Goal: Task Accomplishment & Management: Complete application form

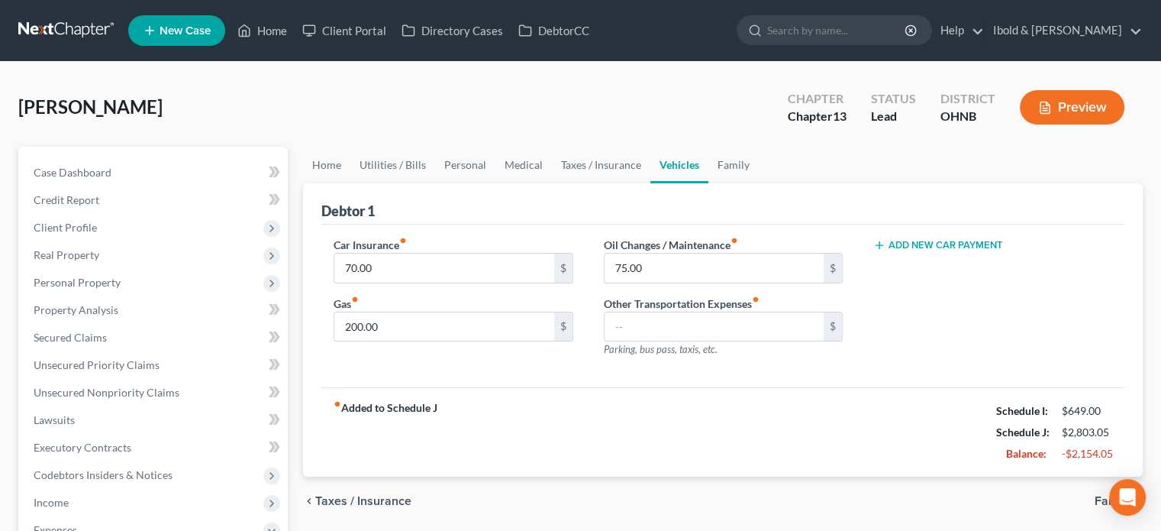
click at [182, 34] on span "New Case" at bounding box center [185, 30] width 51 height 11
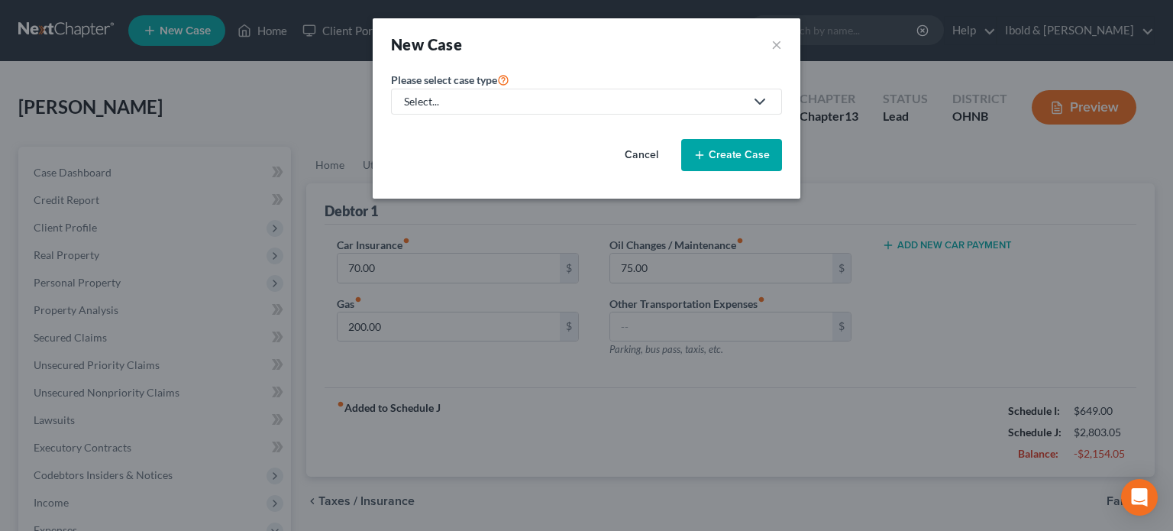
click at [469, 97] on div "Select..." at bounding box center [574, 101] width 340 height 15
click at [438, 137] on div "Bankruptcy" at bounding box center [432, 131] width 55 height 15
select select "61"
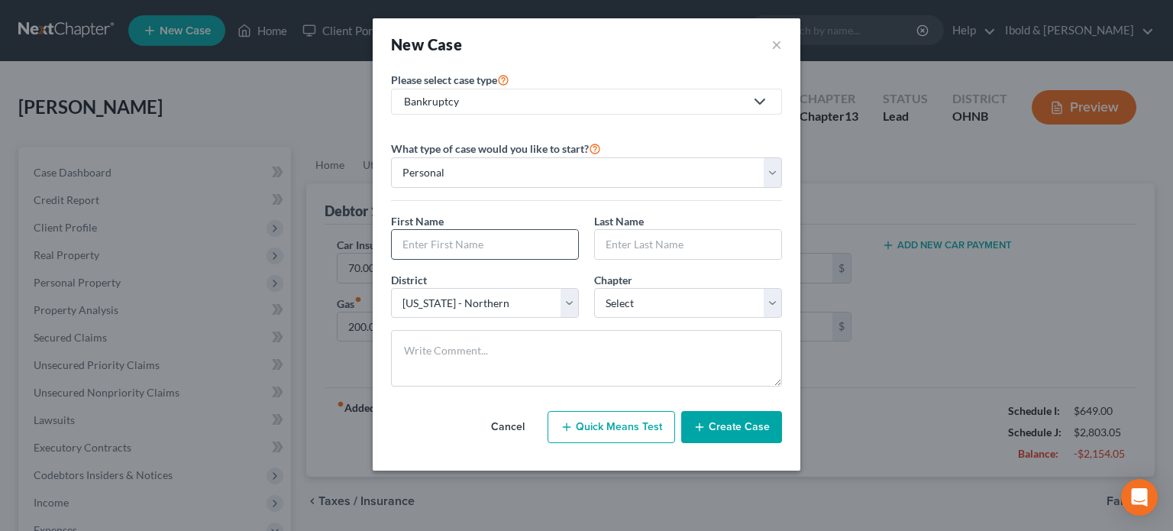
click at [452, 247] on input "text" at bounding box center [485, 244] width 186 height 29
type input "O"
type input "[PERSON_NAME]"
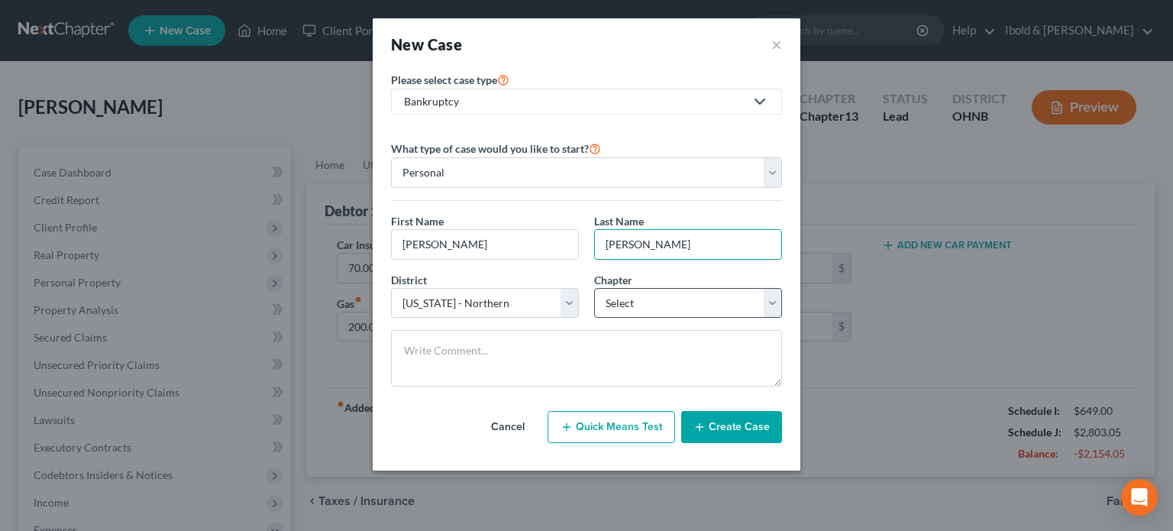
type input "[PERSON_NAME]"
click at [773, 304] on select "Select 7 11 12 13" at bounding box center [688, 303] width 188 height 31
select select "0"
click at [594, 288] on select "Select 7 11 12 13" at bounding box center [688, 303] width 188 height 31
click at [705, 425] on icon "button" at bounding box center [699, 427] width 12 height 12
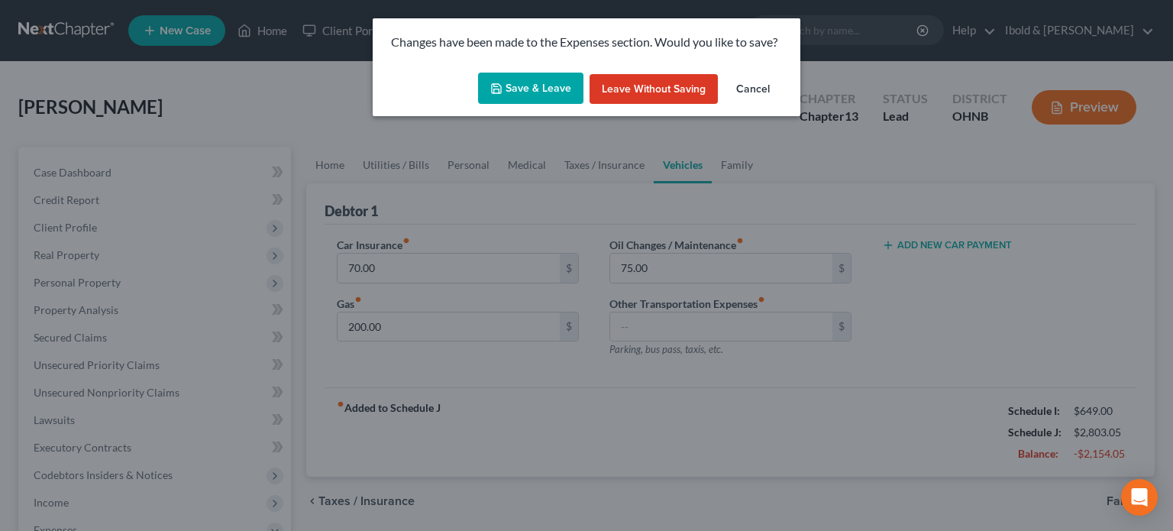
click at [525, 89] on button "Save & Leave" at bounding box center [530, 89] width 105 height 32
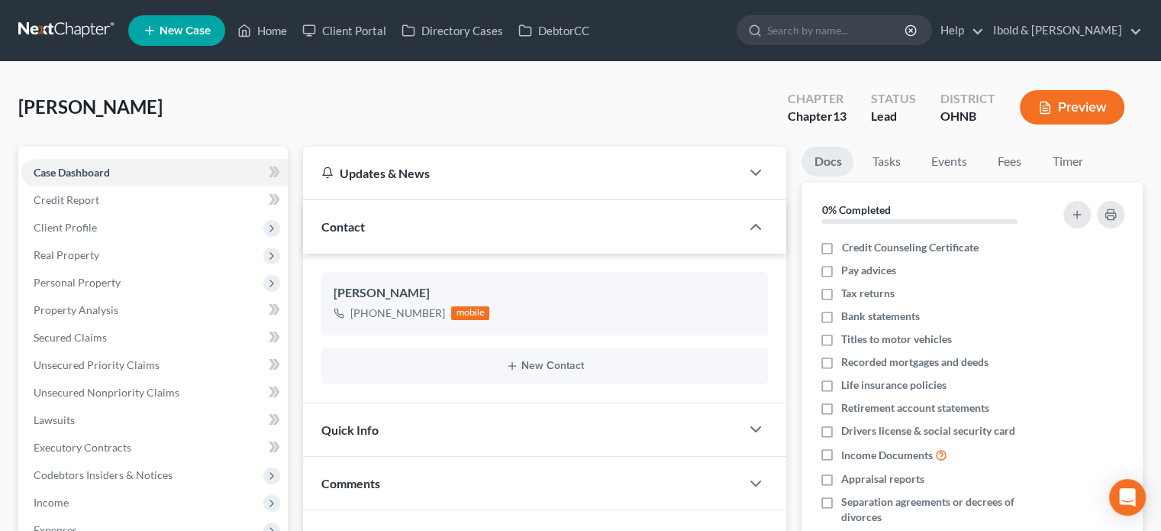
click at [181, 36] on span "New Case" at bounding box center [185, 30] width 51 height 11
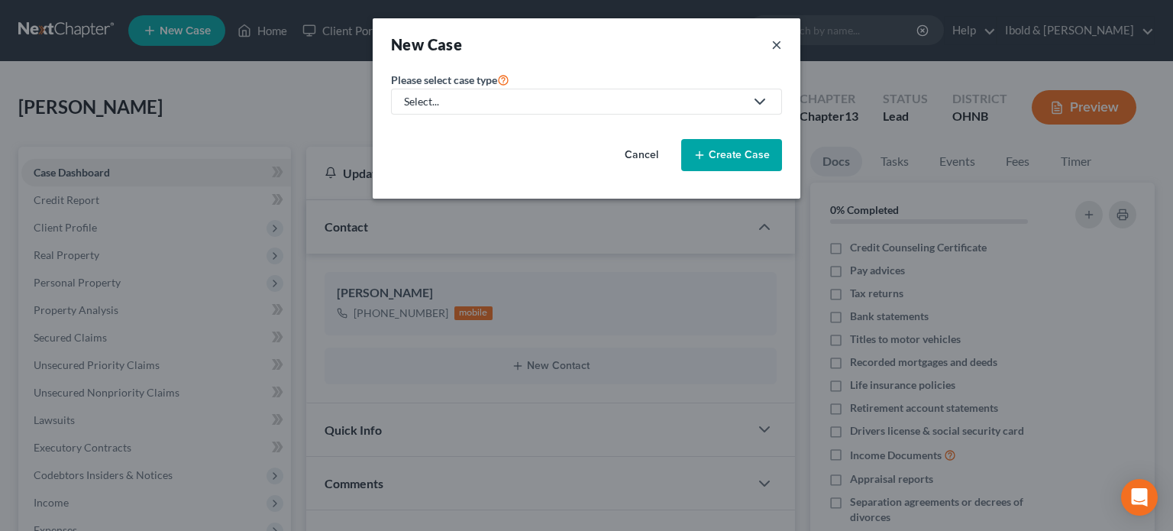
click at [776, 47] on button "×" at bounding box center [776, 44] width 11 height 21
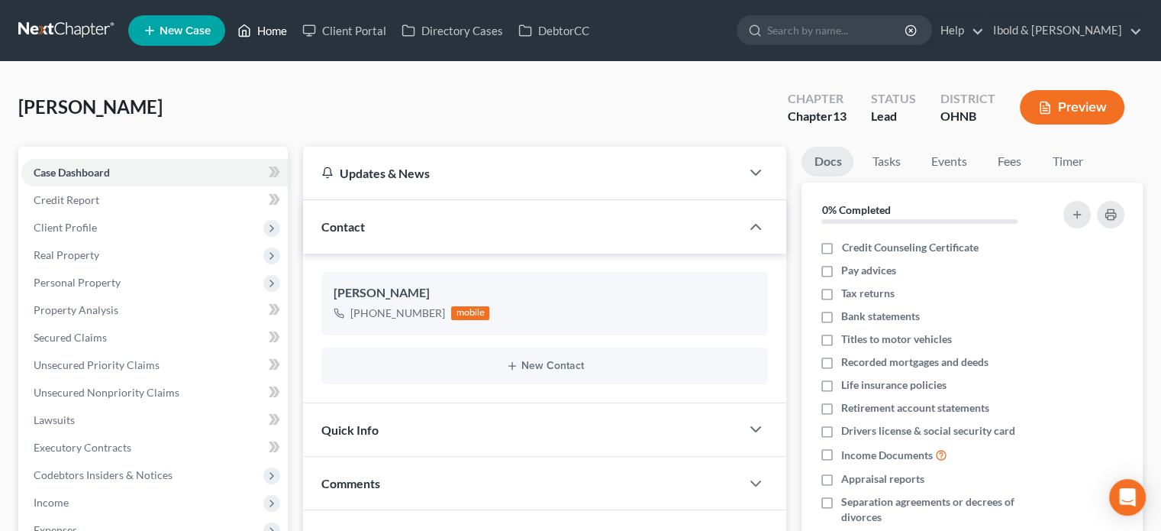
click at [254, 36] on link "Home" at bounding box center [262, 30] width 65 height 27
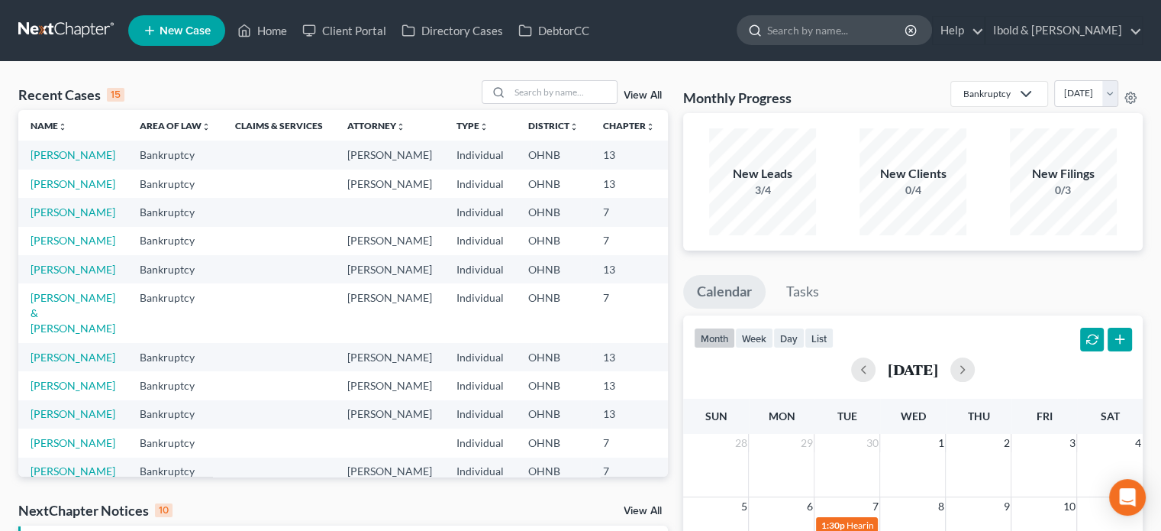
click at [841, 30] on input "search" at bounding box center [837, 30] width 140 height 28
click at [173, 34] on span "New Case" at bounding box center [185, 30] width 51 height 11
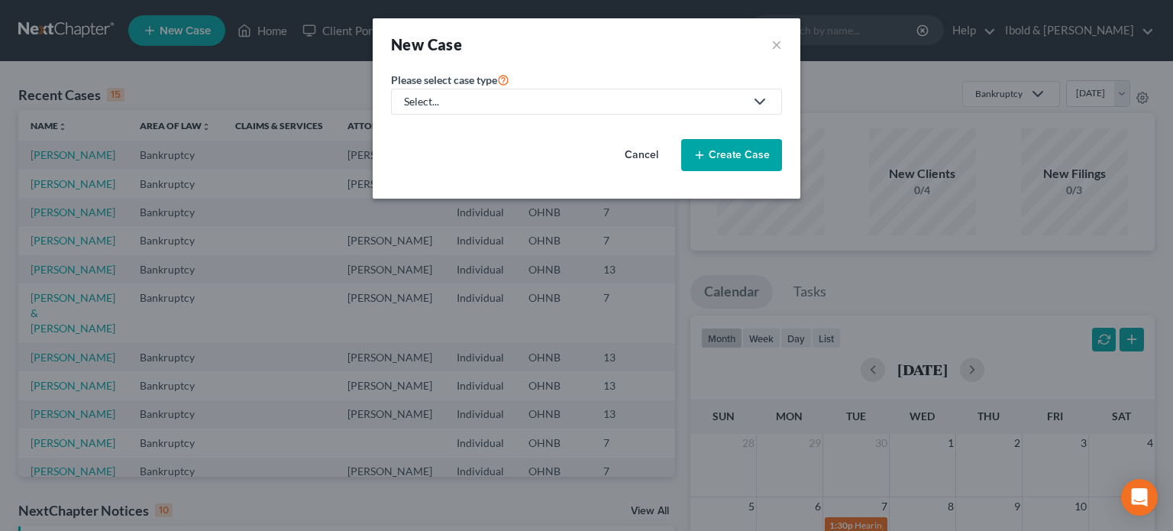
click at [482, 100] on div "Select..." at bounding box center [574, 101] width 340 height 15
click at [434, 134] on div "Bankruptcy" at bounding box center [432, 131] width 55 height 15
select select "61"
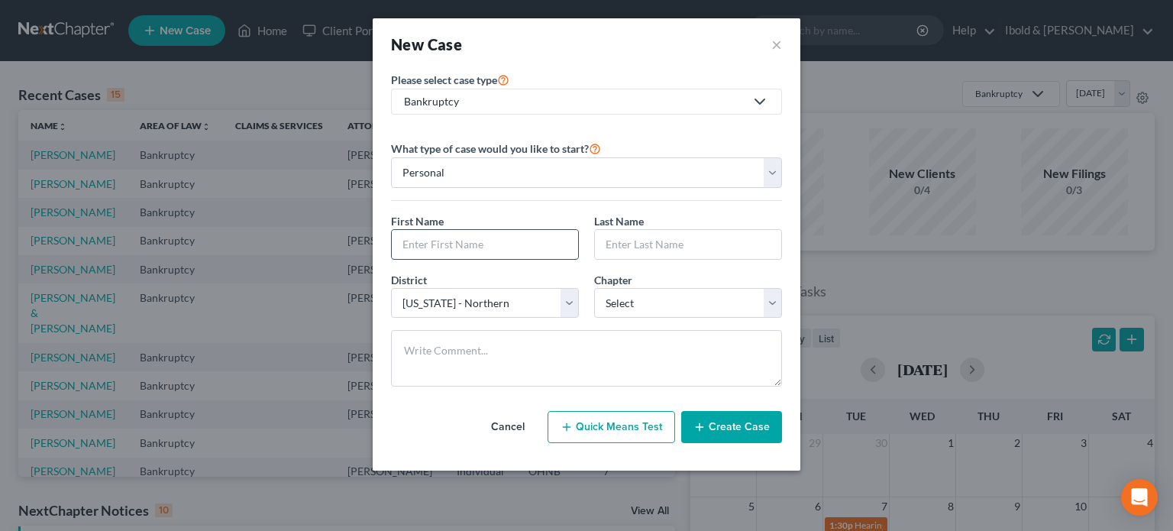
click at [449, 247] on input "text" at bounding box center [485, 244] width 186 height 29
type input "[PERSON_NAME]"
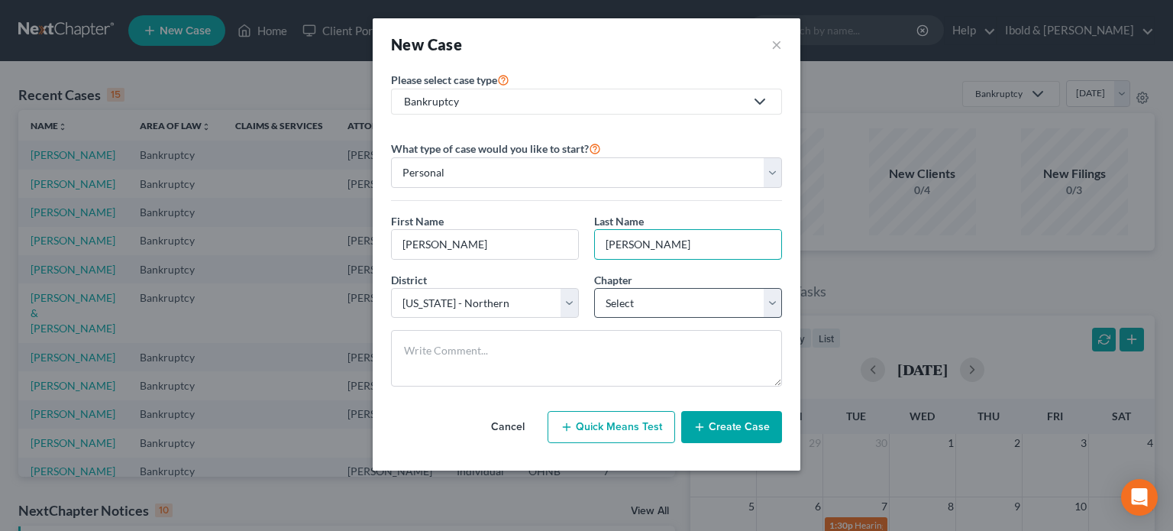
type input "[PERSON_NAME]"
click at [776, 305] on select "Select 7 11 12 13" at bounding box center [688, 303] width 188 height 31
select select "0"
click at [594, 288] on select "Select 7 11 12 13" at bounding box center [688, 303] width 188 height 31
click at [725, 427] on button "Create Case" at bounding box center [731, 427] width 101 height 32
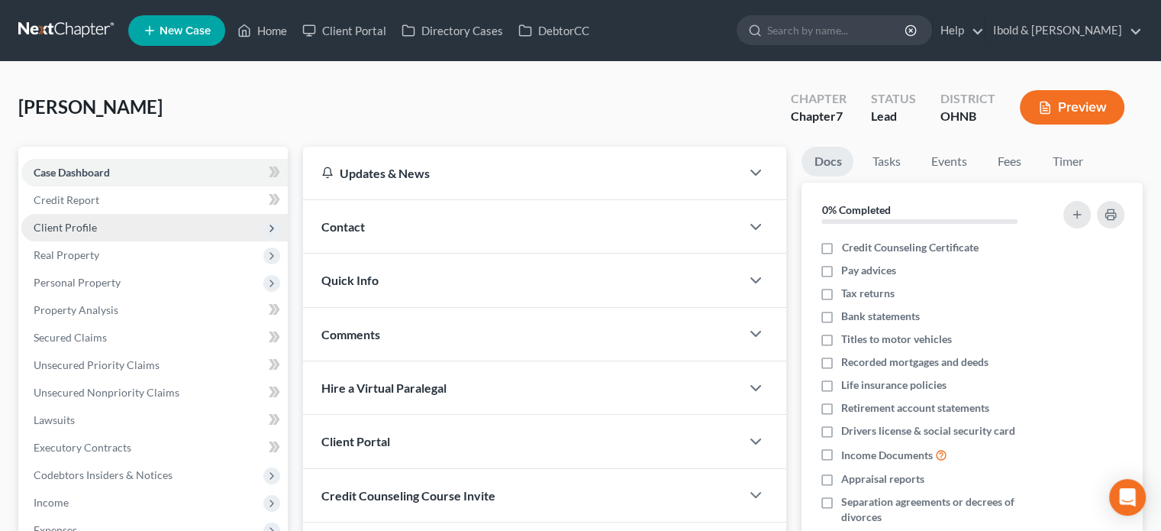
click at [76, 232] on span "Client Profile" at bounding box center [65, 227] width 63 height 13
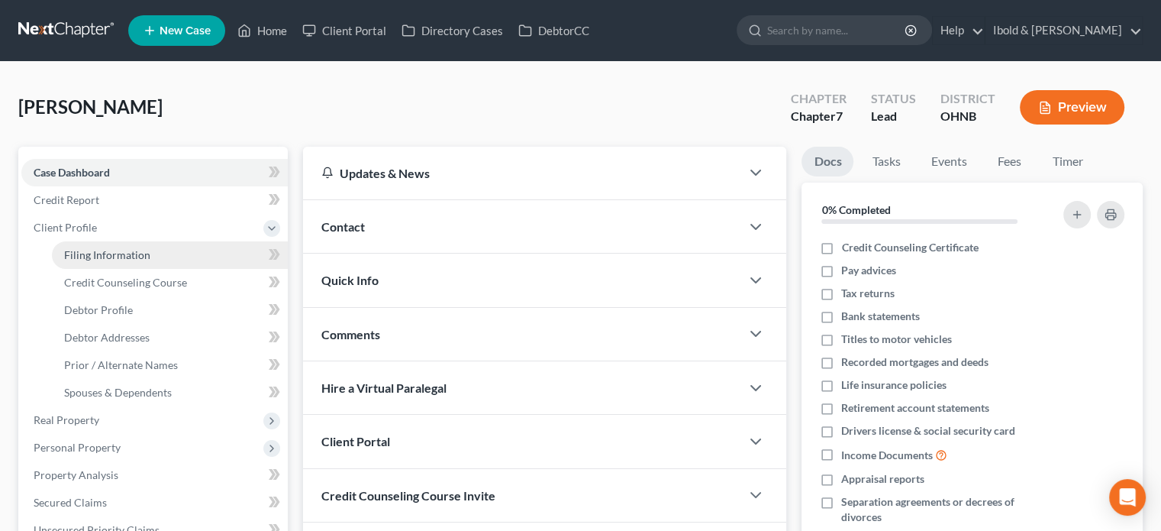
click at [112, 255] on span "Filing Information" at bounding box center [107, 254] width 86 height 13
select select "1"
select select "0"
select select "61"
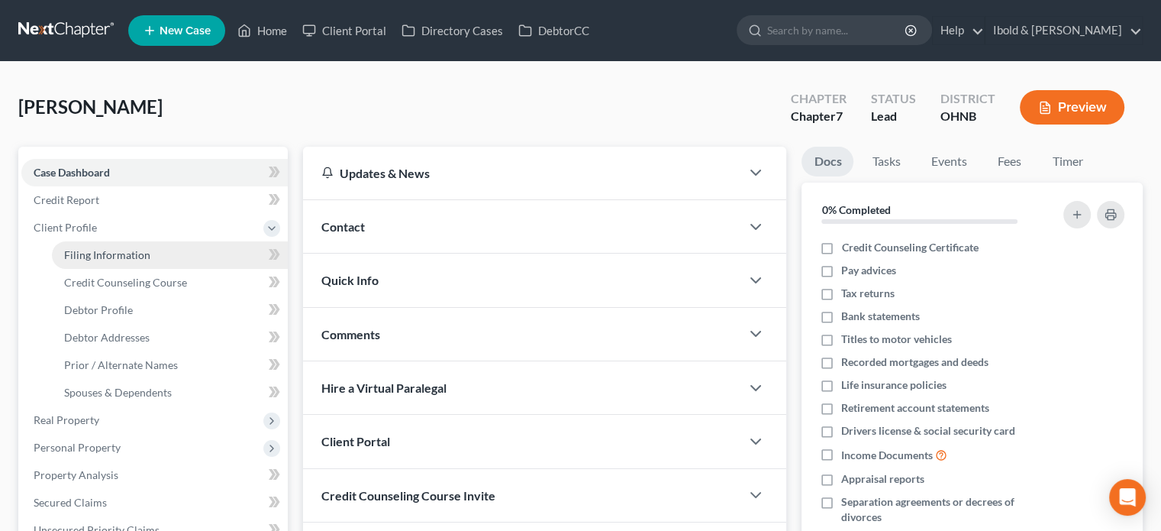
select select "36"
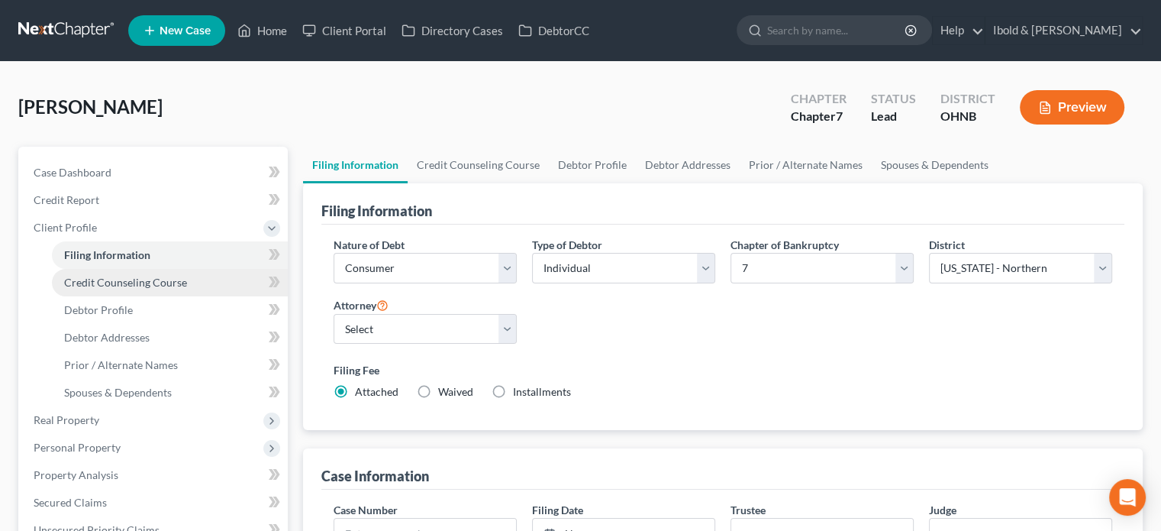
click at [121, 288] on span "Credit Counseling Course" at bounding box center [125, 282] width 123 height 13
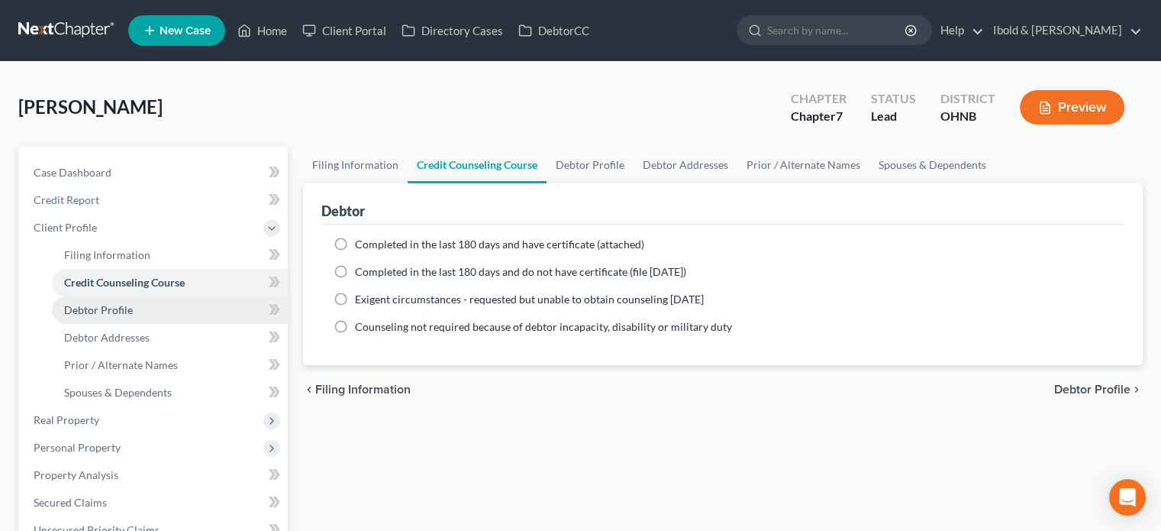
click at [104, 309] on span "Debtor Profile" at bounding box center [98, 309] width 69 height 13
select select "0"
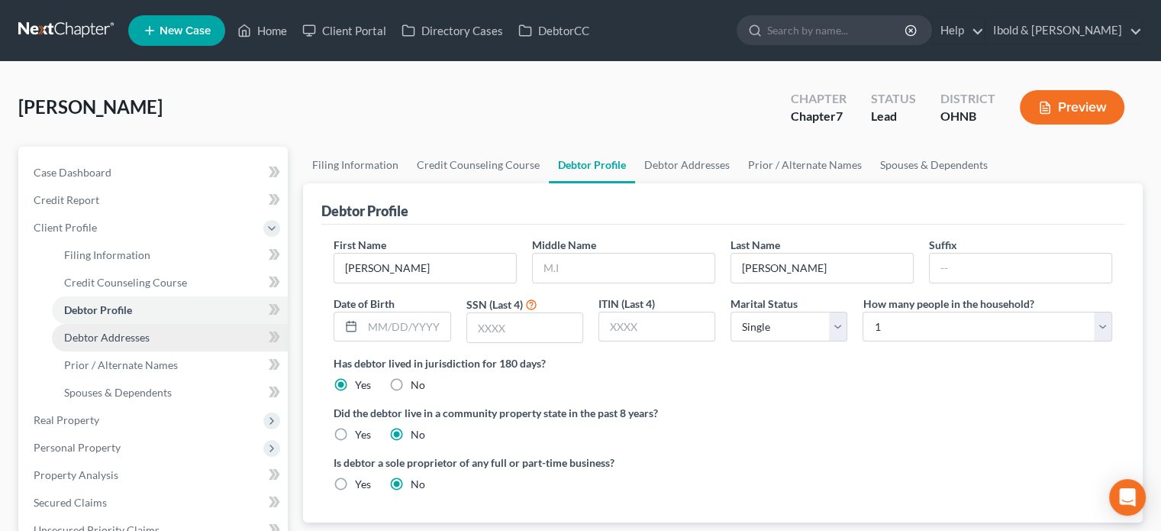
click at [124, 334] on span "Debtor Addresses" at bounding box center [107, 337] width 86 height 13
select select "0"
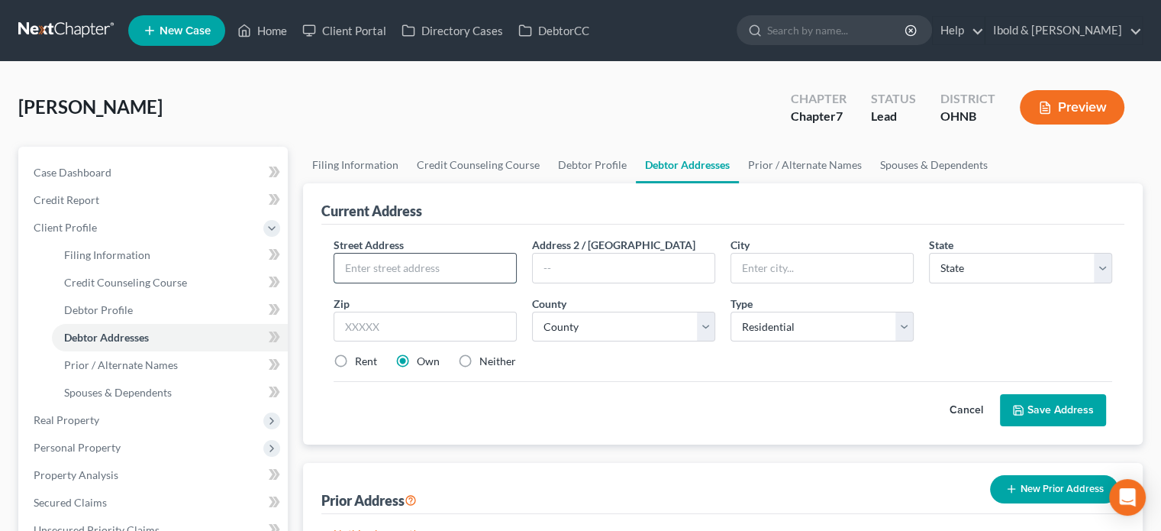
click at [388, 264] on input "text" at bounding box center [425, 267] width 182 height 29
type input "13101 [PERSON_NAME]."
type input "44024"
type input "Chardon"
select select "36"
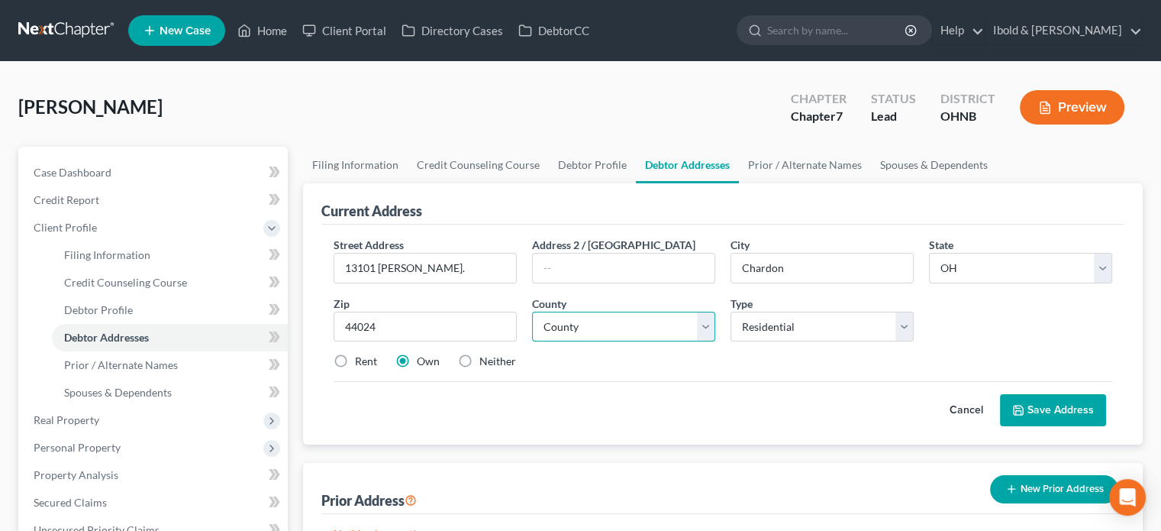
click at [712, 330] on select "County [GEOGRAPHIC_DATA] [GEOGRAPHIC_DATA] [GEOGRAPHIC_DATA] [GEOGRAPHIC_DATA] …" at bounding box center [623, 326] width 183 height 31
select select "27"
click at [532, 311] on select "County [GEOGRAPHIC_DATA] [GEOGRAPHIC_DATA] [GEOGRAPHIC_DATA] [GEOGRAPHIC_DATA] …" at bounding box center [623, 326] width 183 height 31
click at [1076, 407] on button "Save Address" at bounding box center [1053, 410] width 106 height 32
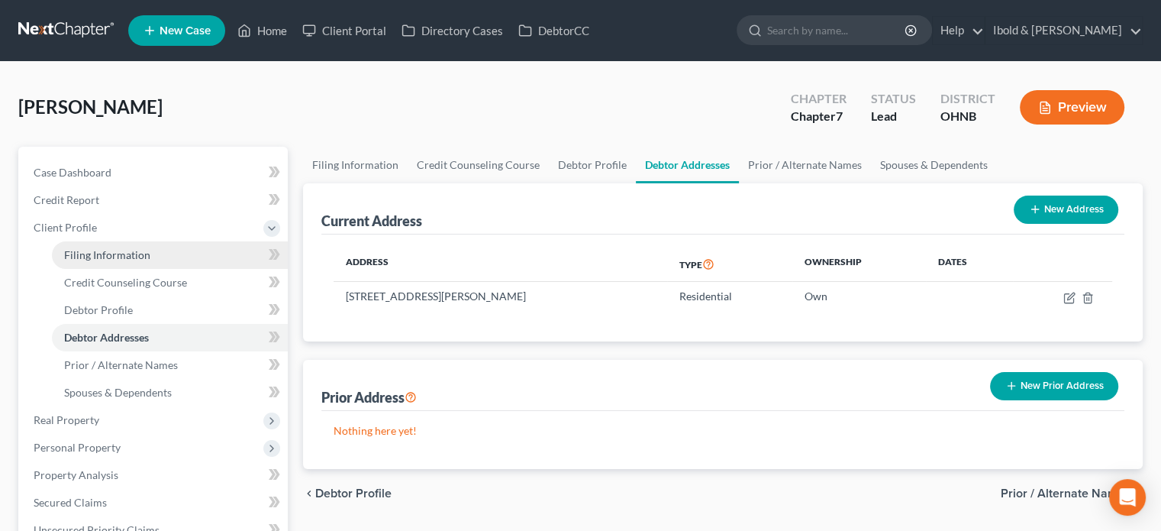
click at [105, 261] on link "Filing Information" at bounding box center [170, 254] width 236 height 27
select select "1"
select select "0"
select select "61"
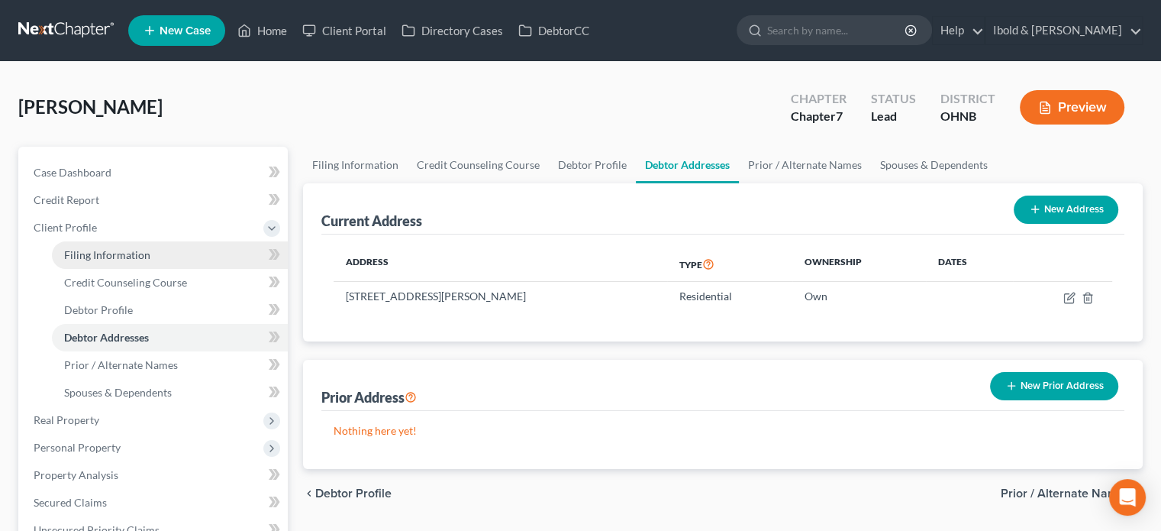
select select "36"
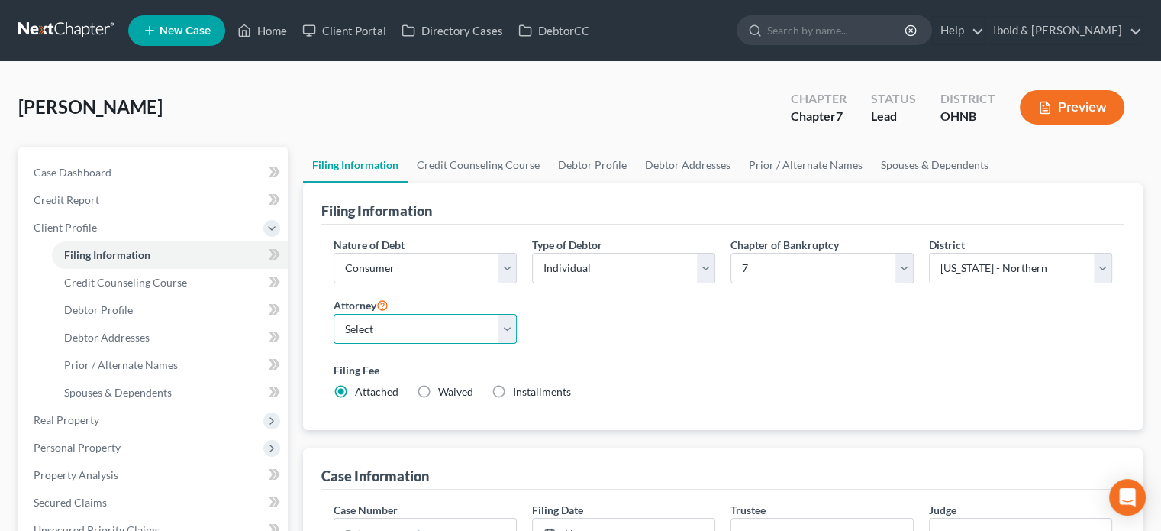
click at [505, 333] on select "Select [PERSON_NAME] - OHNB [PERSON_NAME] - OHNB" at bounding box center [425, 329] width 183 height 31
select select "0"
click at [334, 314] on select "Select [PERSON_NAME] - OHNB [PERSON_NAME] - OHNB" at bounding box center [425, 329] width 183 height 31
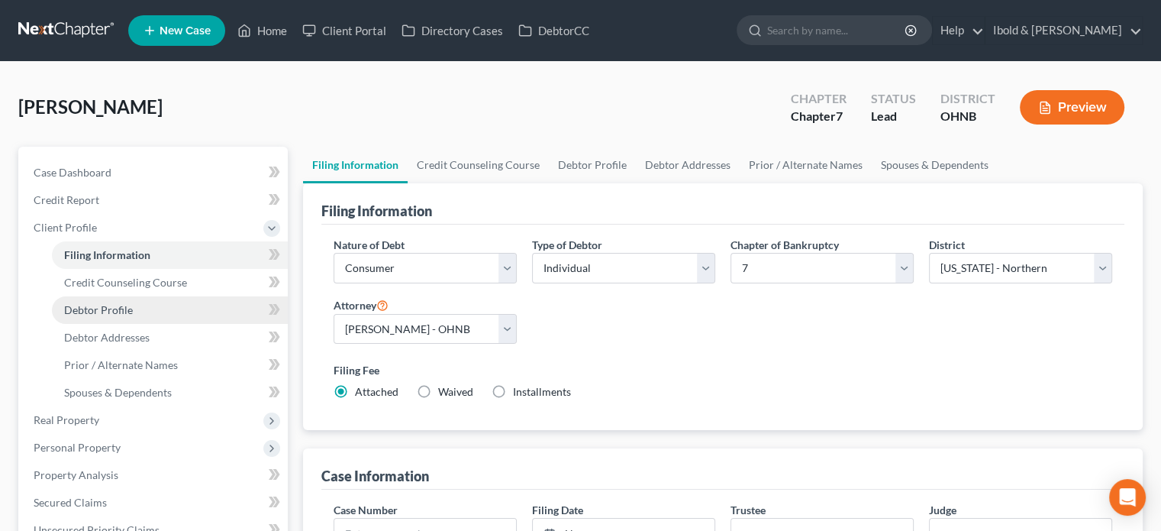
click at [128, 309] on span "Debtor Profile" at bounding box center [98, 309] width 69 height 13
select select "0"
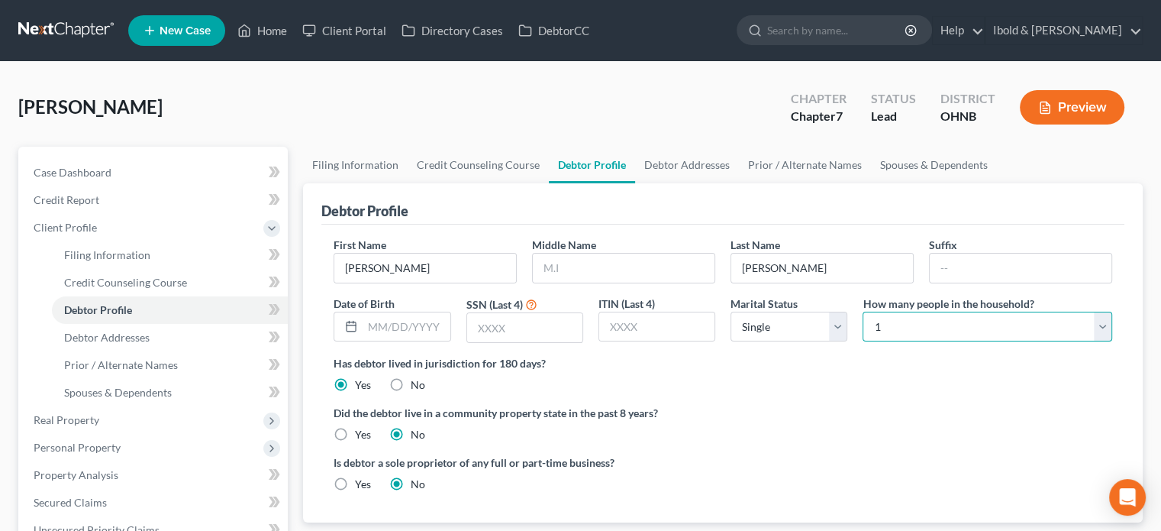
drag, startPoint x: 1102, startPoint y: 329, endPoint x: 1093, endPoint y: 333, distance: 9.2
click at [1102, 329] on select "Select 1 2 3 4 5 6 7 8 9 10 11 12 13 14 15 16 17 18 19 20" at bounding box center [988, 326] width 250 height 31
select select "1"
click at [863, 311] on select "Select 1 2 3 4 5 6 7 8 9 10 11 12 13 14 15 16 17 18 19 20" at bounding box center [988, 326] width 250 height 31
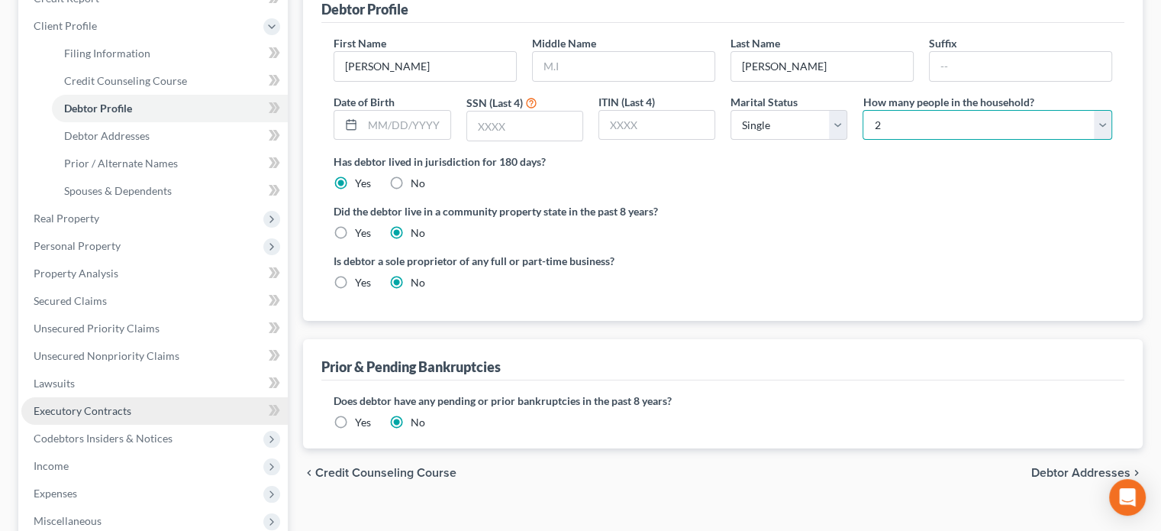
scroll to position [305, 0]
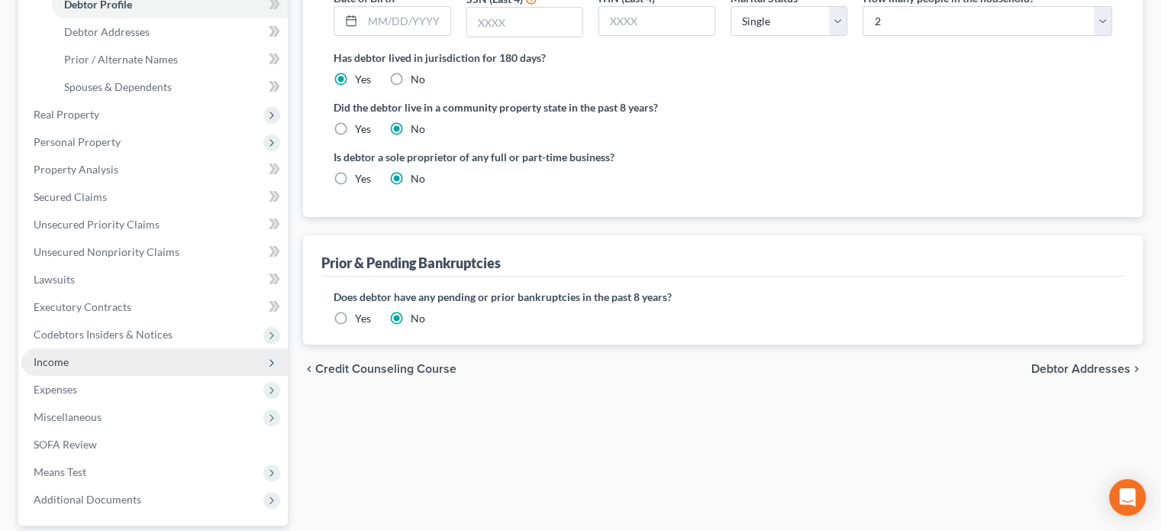
click at [57, 357] on span "Income" at bounding box center [51, 361] width 35 height 13
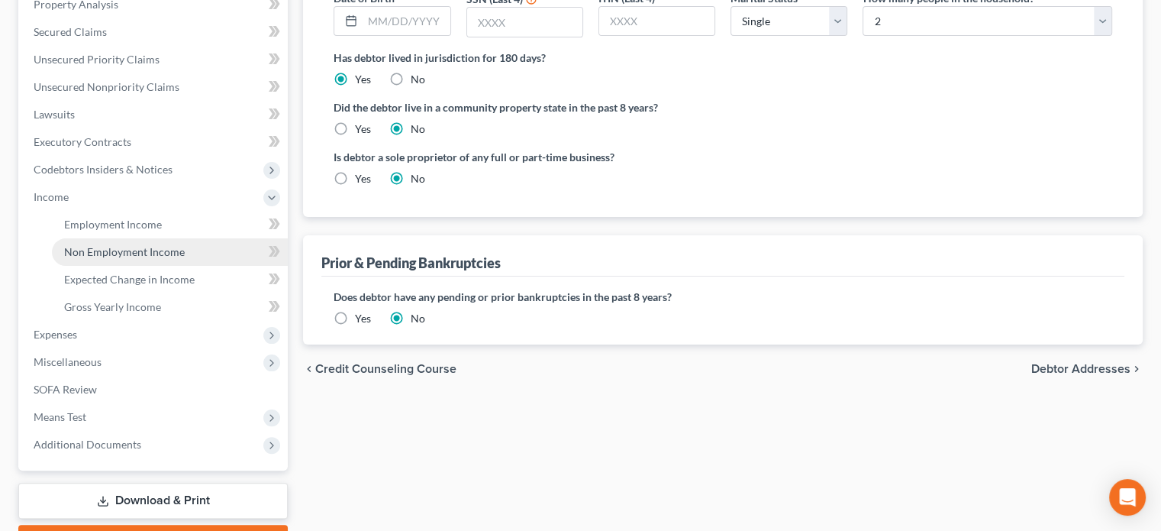
click at [120, 250] on span "Non Employment Income" at bounding box center [124, 251] width 121 height 13
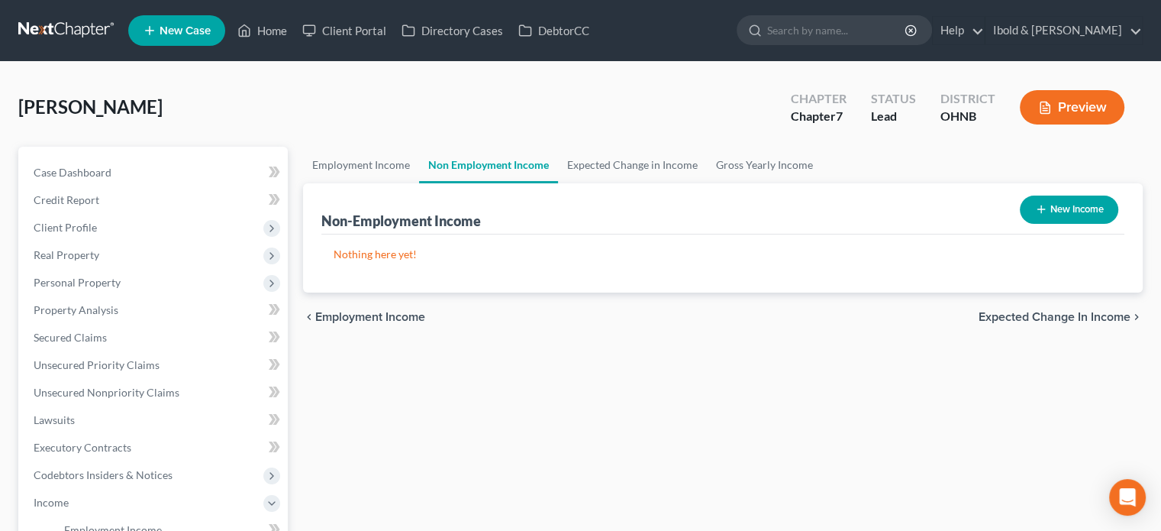
click at [1055, 207] on button "New Income" at bounding box center [1069, 209] width 98 height 28
select select "0"
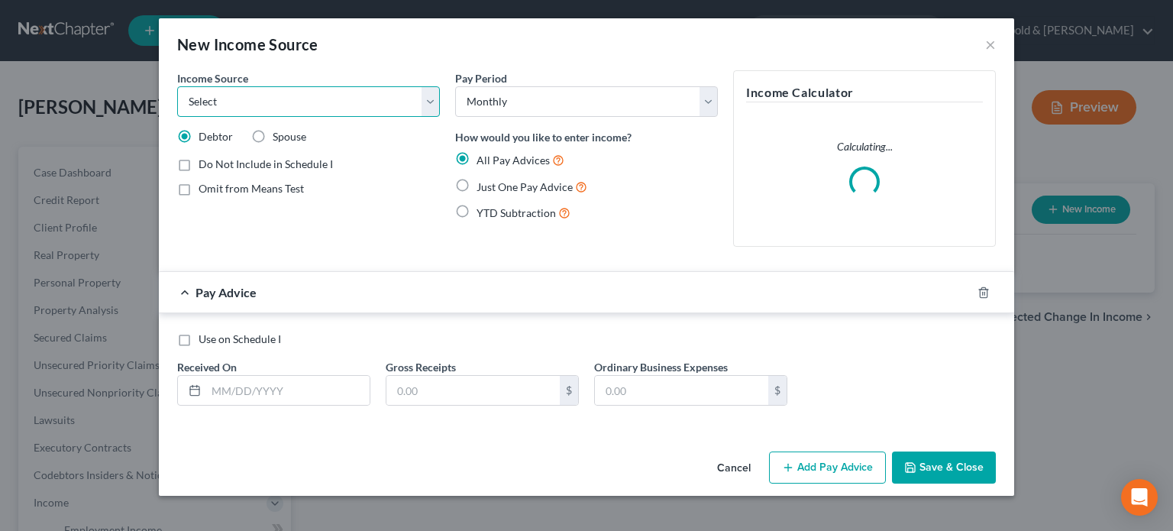
drag, startPoint x: 437, startPoint y: 111, endPoint x: 428, endPoint y: 109, distance: 8.5
click at [434, 111] on select "Select Unemployment Disability (from employer) Pension Retirement Social Securi…" at bounding box center [308, 101] width 263 height 31
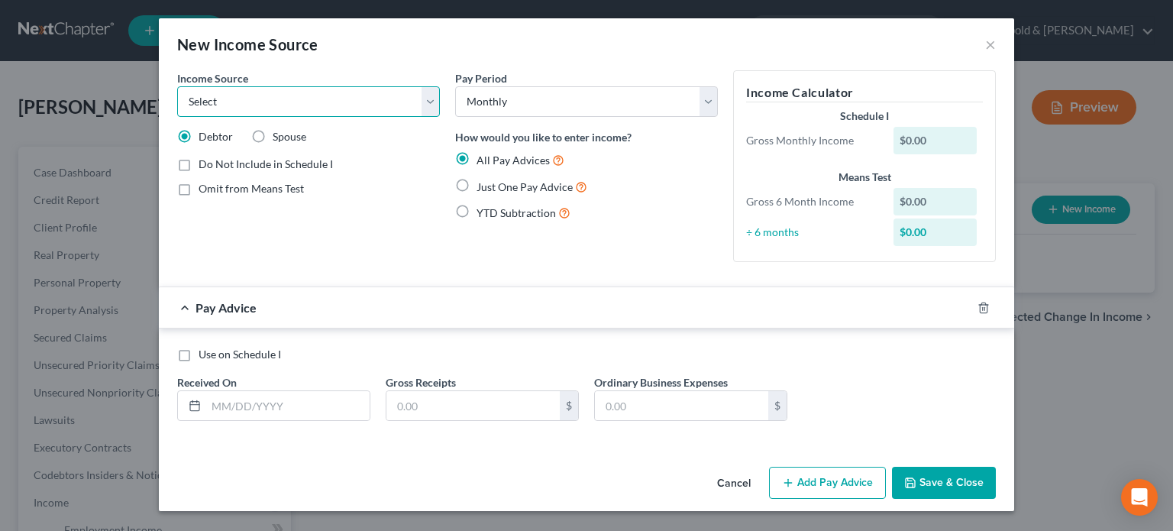
select select "4"
click at [177, 86] on select "Select Unemployment Disability (from employer) Pension Retirement Social Securi…" at bounding box center [308, 101] width 263 height 31
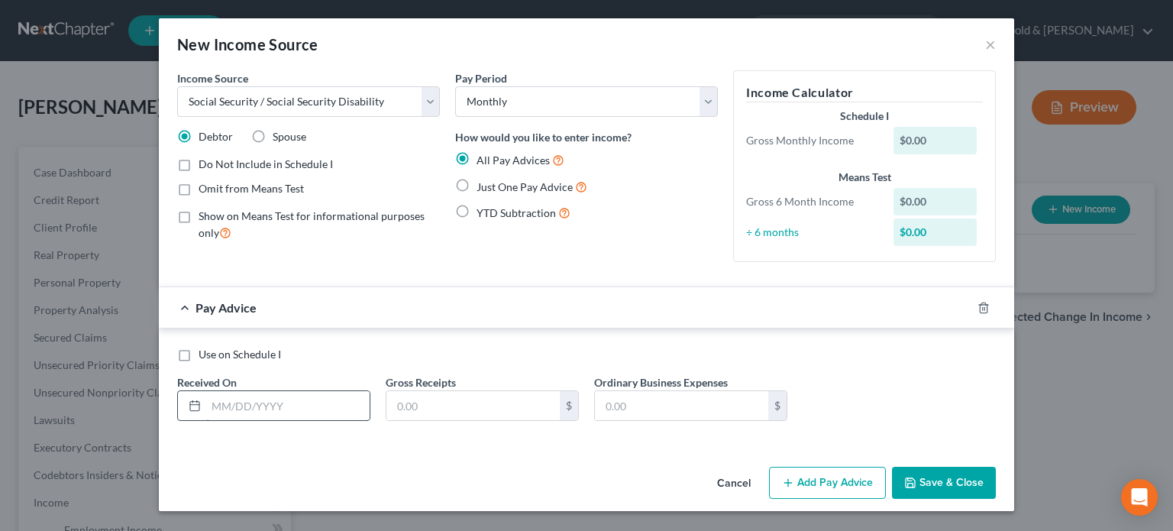
click at [313, 405] on input "text" at bounding box center [287, 405] width 163 height 29
type input "[DATE]"
click at [452, 402] on input "text" at bounding box center [472, 405] width 173 height 29
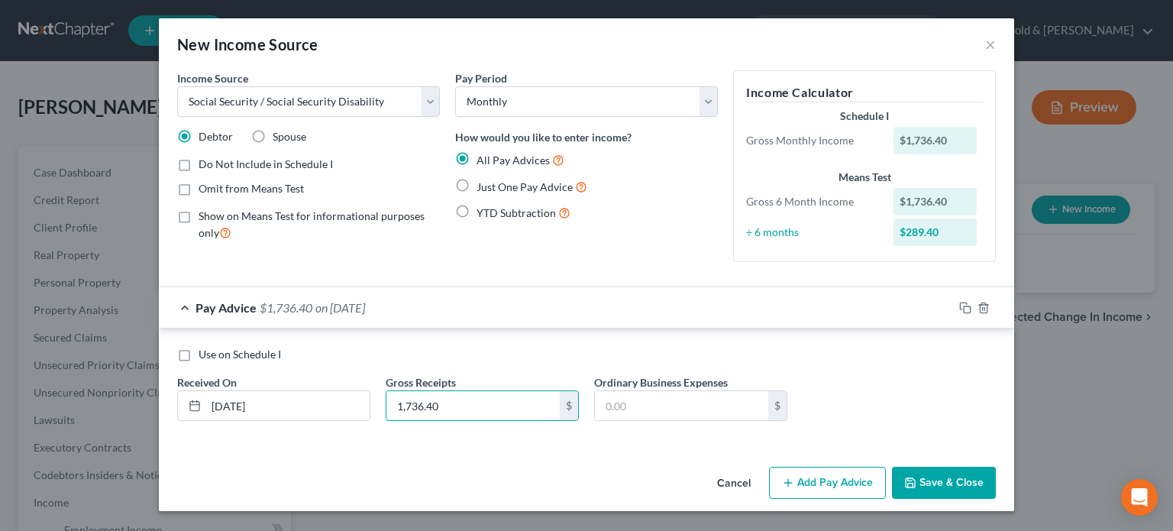
type input "1,736.40"
click at [948, 486] on button "Save & Close" at bounding box center [944, 482] width 104 height 32
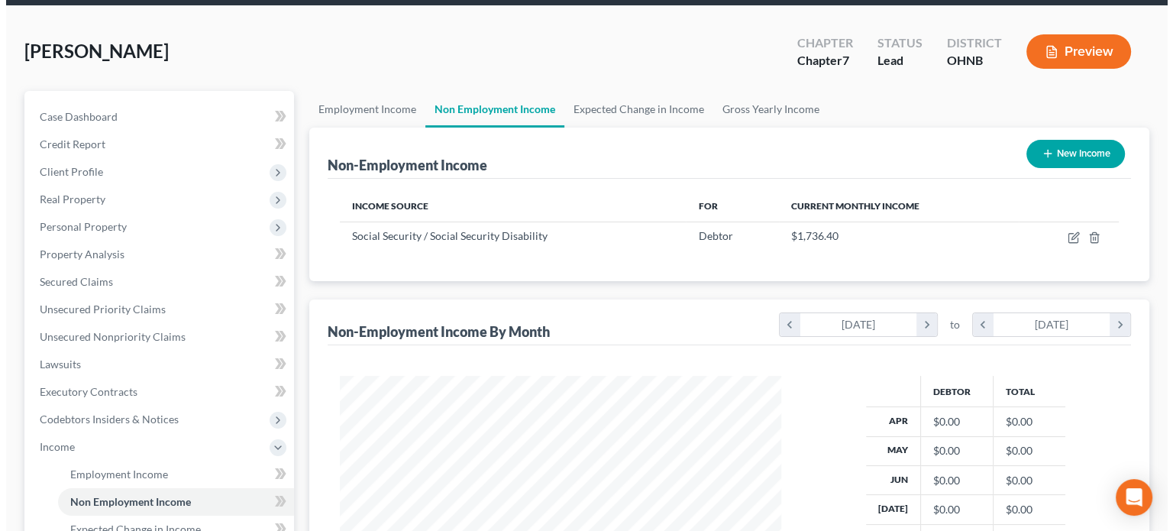
scroll to position [153, 0]
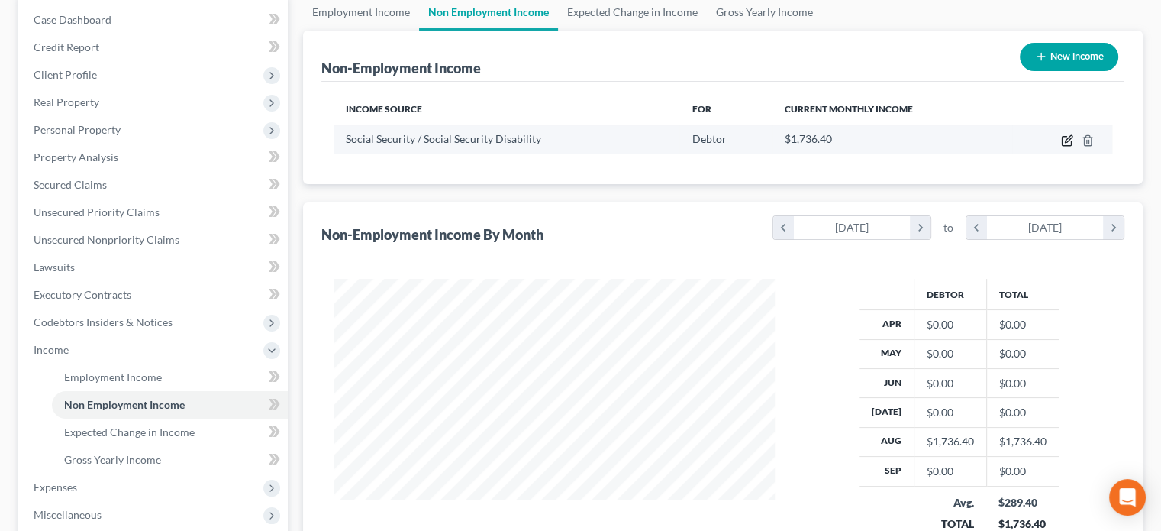
click at [1071, 143] on icon "button" at bounding box center [1066, 141] width 9 height 9
select select "4"
select select "0"
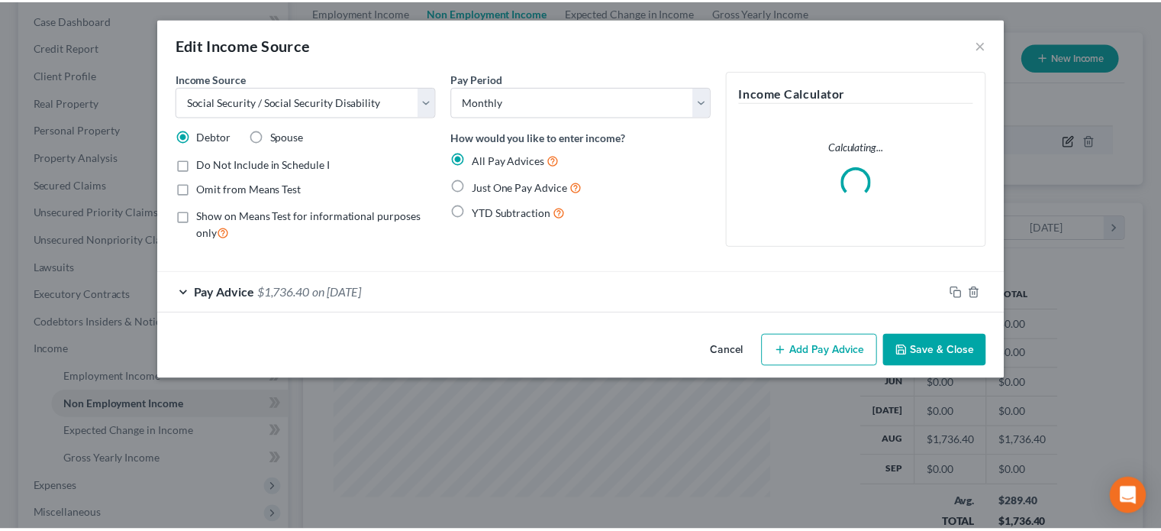
scroll to position [272, 476]
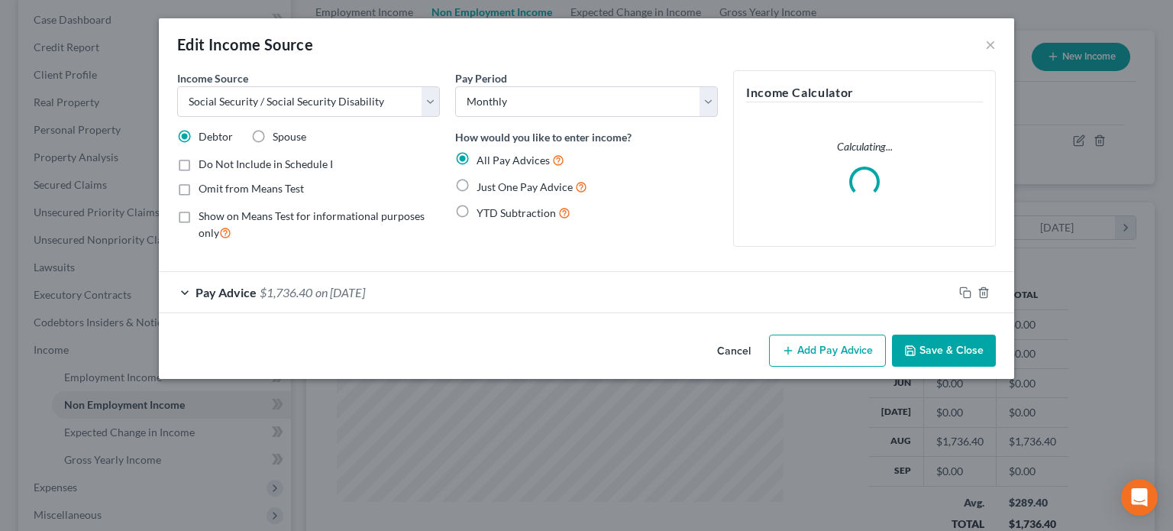
drag, startPoint x: 455, startPoint y: 183, endPoint x: 464, endPoint y: 183, distance: 9.2
click at [476, 183] on label "Just One Pay Advice" at bounding box center [531, 187] width 111 height 18
click at [482, 183] on input "Just One Pay Advice" at bounding box center [487, 183] width 10 height 10
radio input "true"
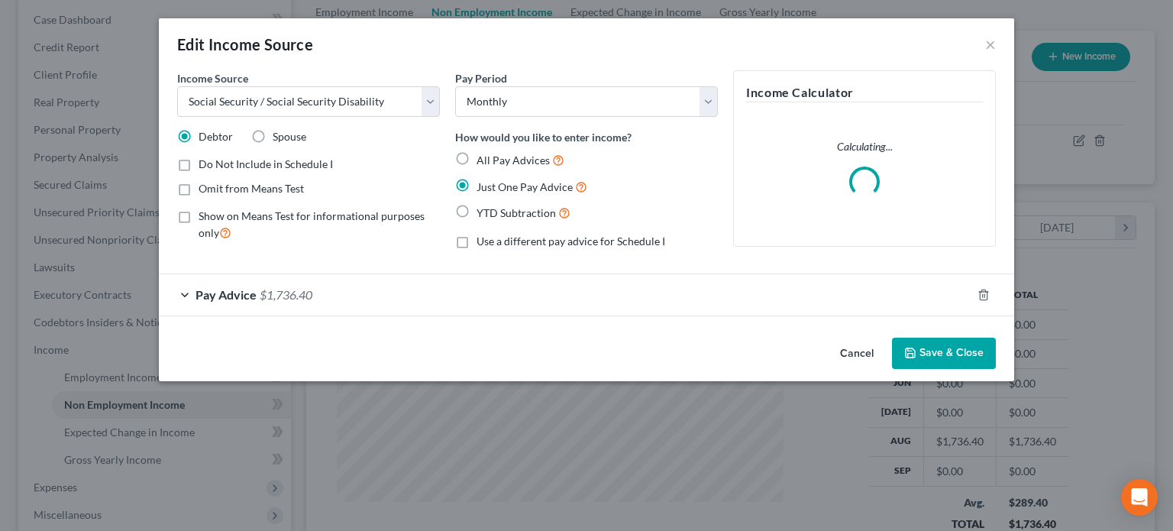
click at [476, 183] on label "Just One Pay Advice" at bounding box center [531, 187] width 111 height 18
click at [482, 183] on input "Just One Pay Advice" at bounding box center [487, 183] width 10 height 10
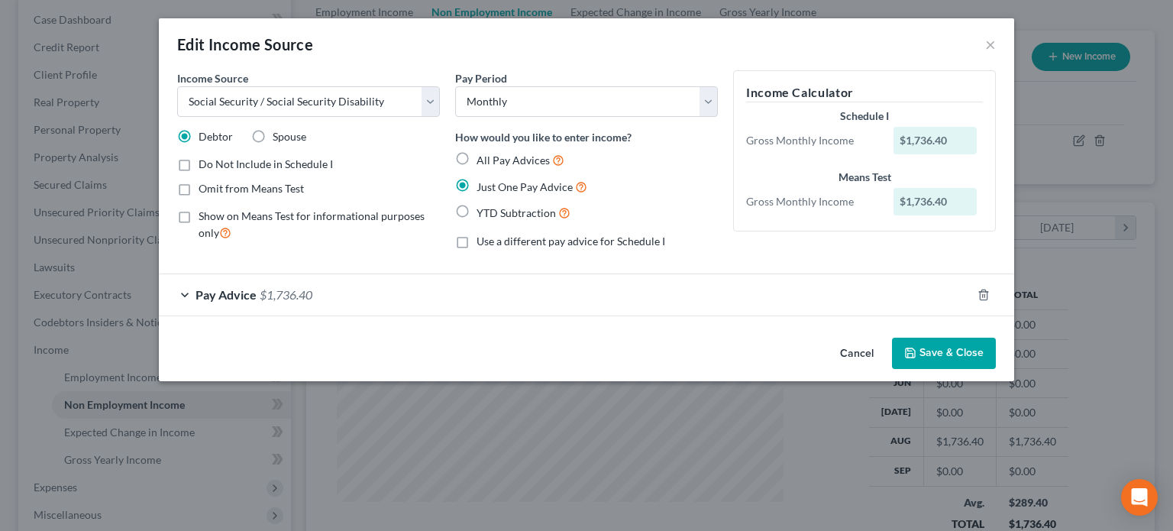
click at [963, 348] on button "Save & Close" at bounding box center [944, 353] width 104 height 32
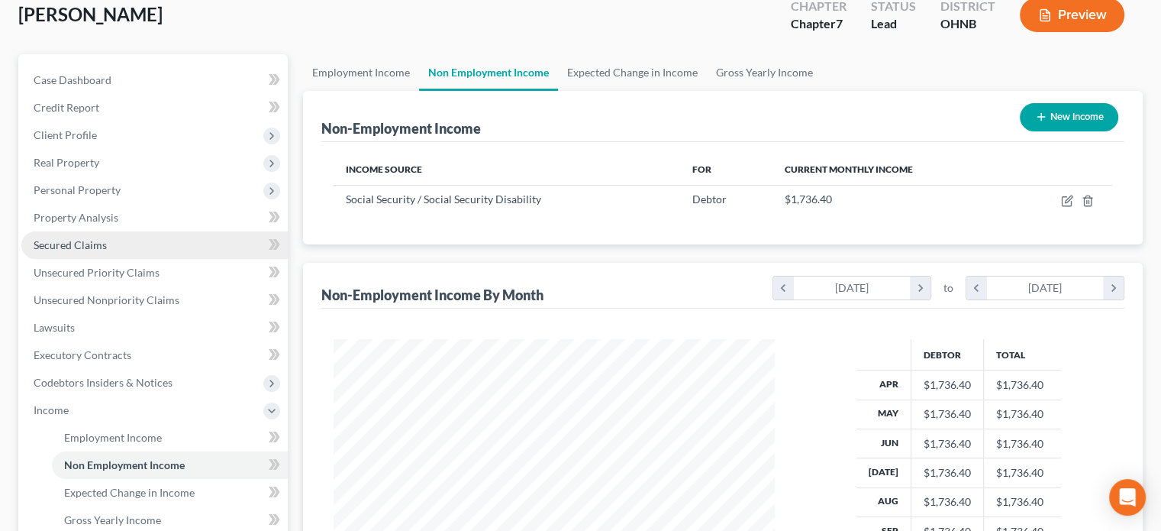
scroll to position [76, 0]
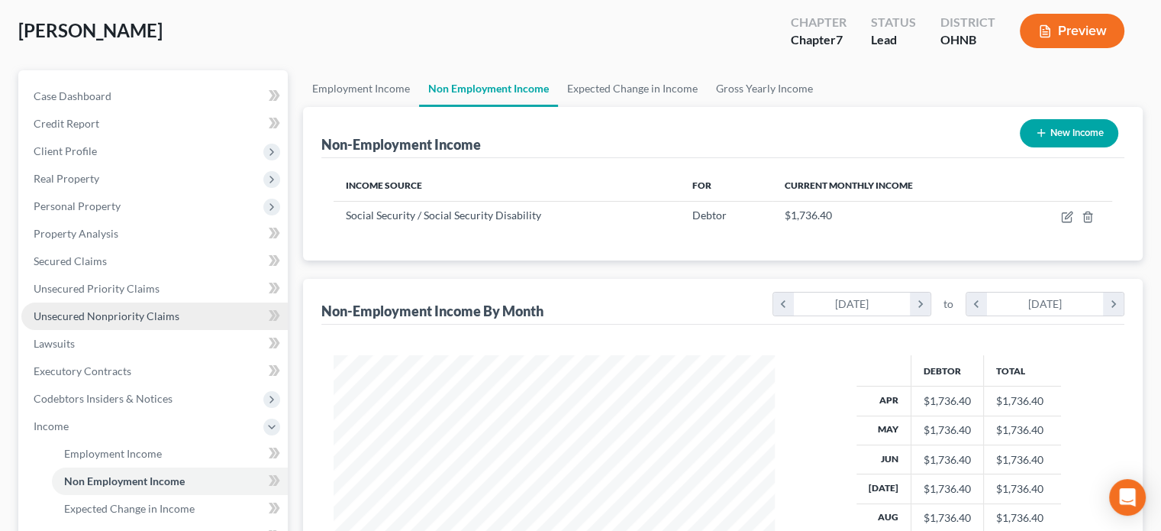
click at [89, 305] on link "Unsecured Nonpriority Claims" at bounding box center [154, 315] width 266 height 27
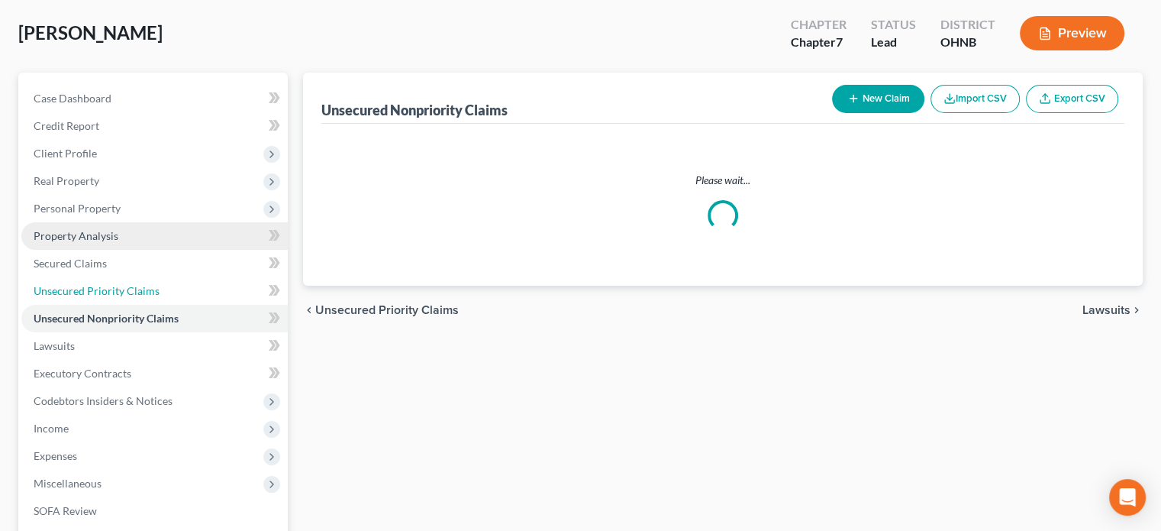
scroll to position [5, 0]
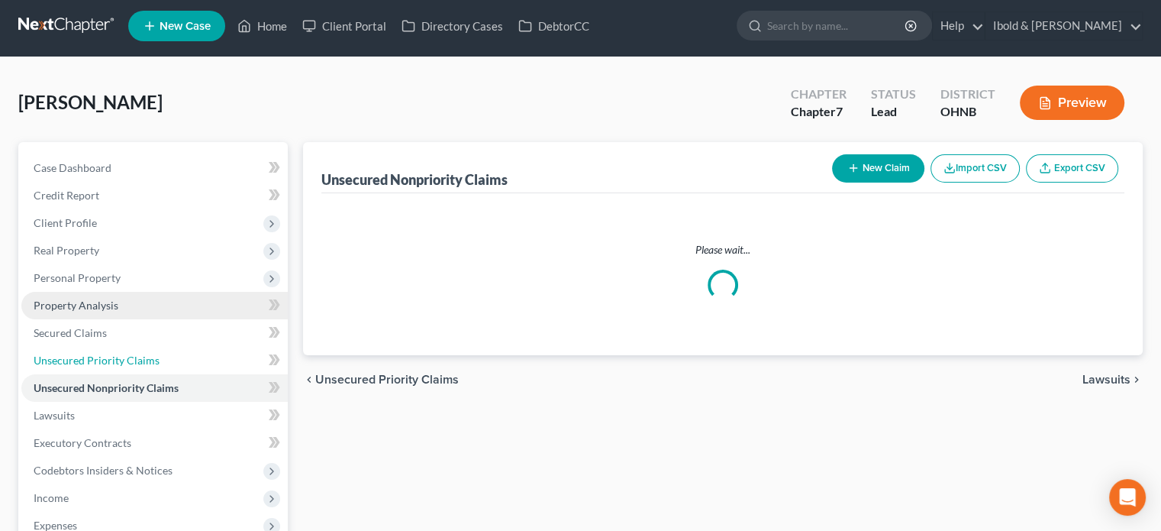
click at [90, 292] on ul "Case Dashboard Payments Invoices Payments Payments Credit Report Client Profile" at bounding box center [154, 401] width 266 height 495
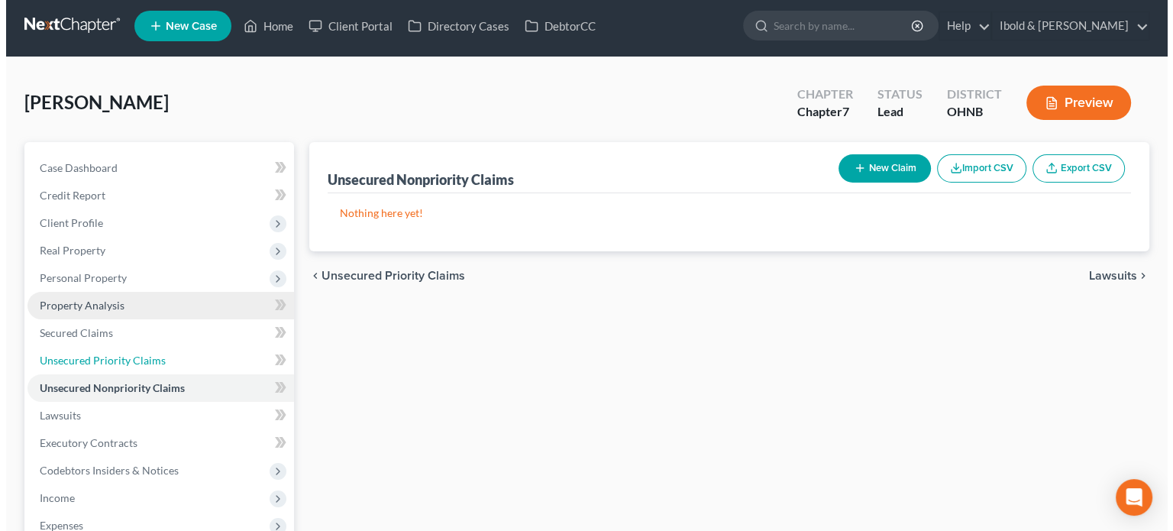
scroll to position [0, 0]
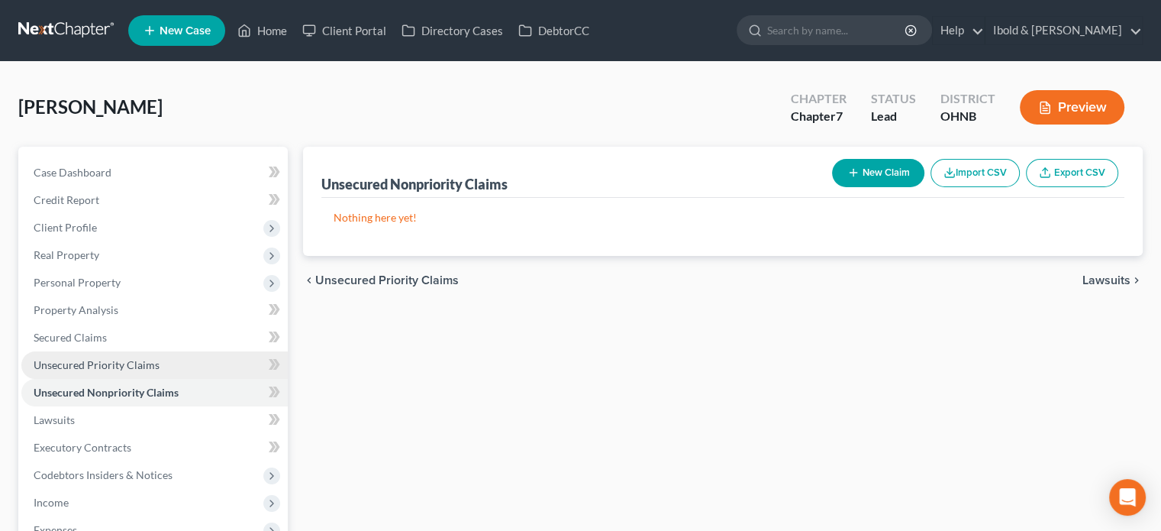
click at [106, 366] on span "Unsecured Priority Claims" at bounding box center [97, 364] width 126 height 13
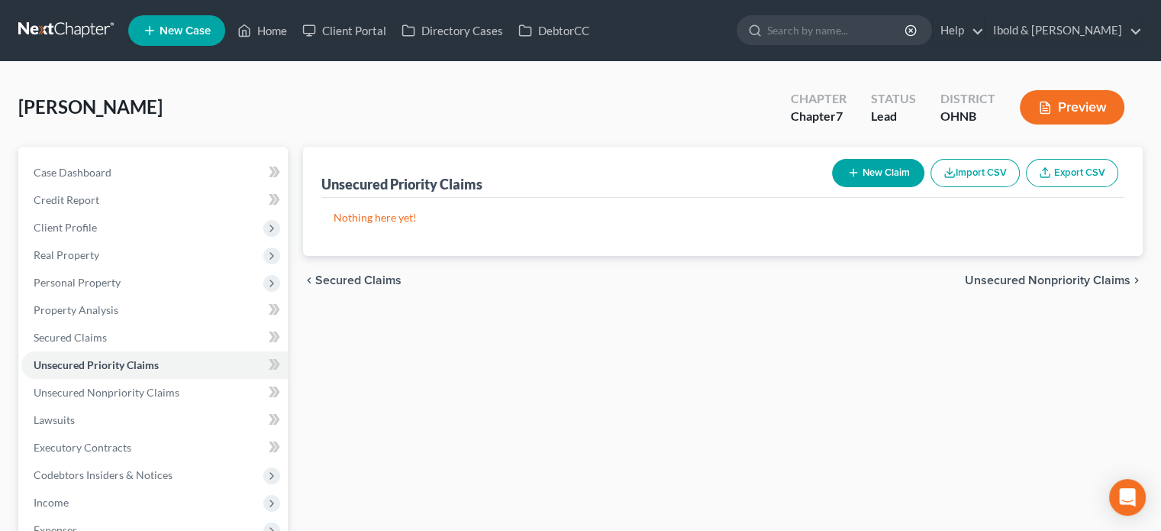
click at [903, 166] on button "New Claim" at bounding box center [878, 173] width 92 height 28
select select "0"
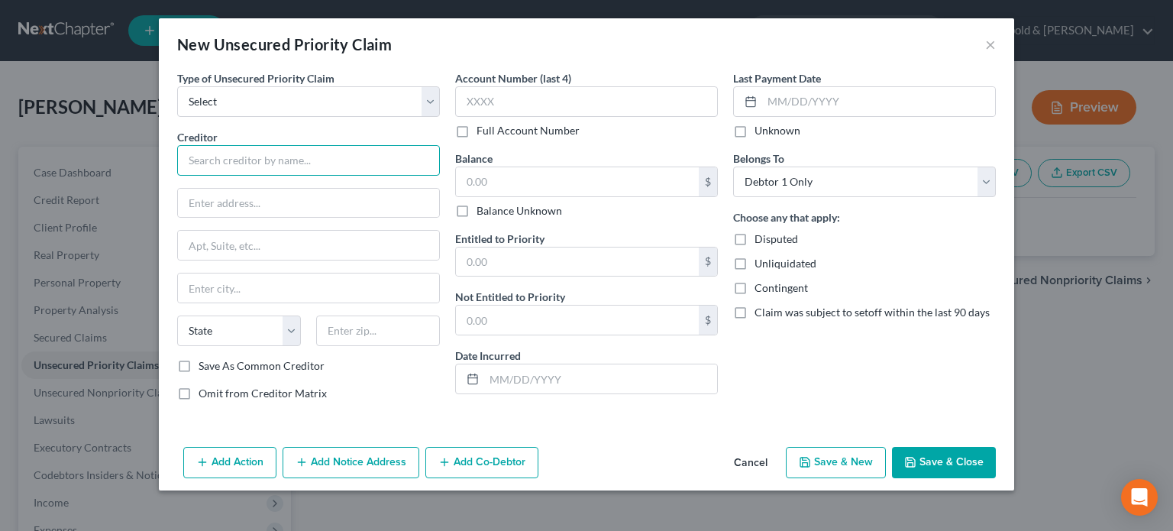
click at [237, 160] on input "text" at bounding box center [308, 160] width 263 height 31
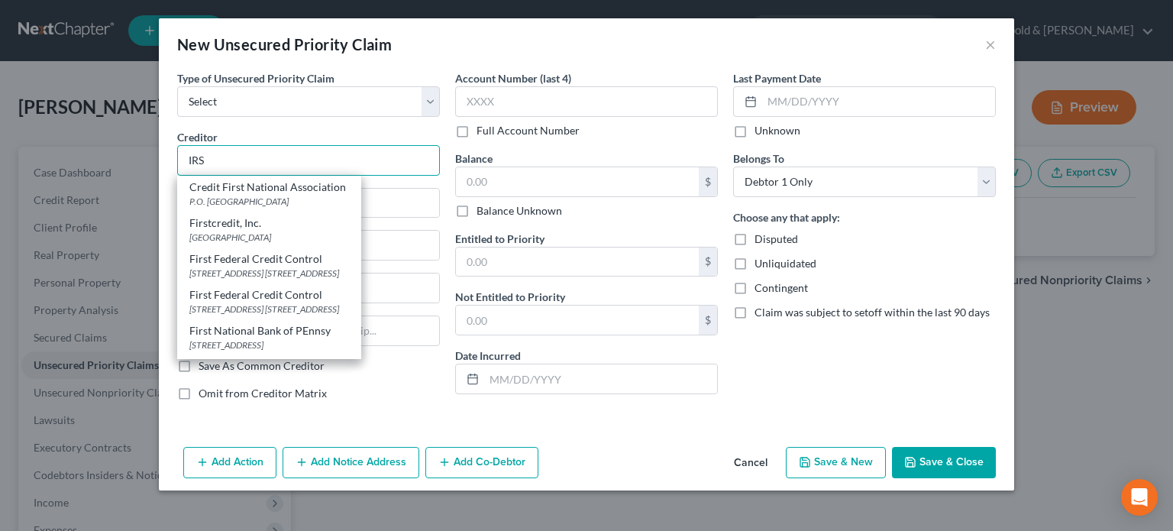
type input "IRS"
click at [543, 405] on div "Account Number (last 4) Full Account Number Balance $ Balance Unknown Balance U…" at bounding box center [586, 241] width 278 height 343
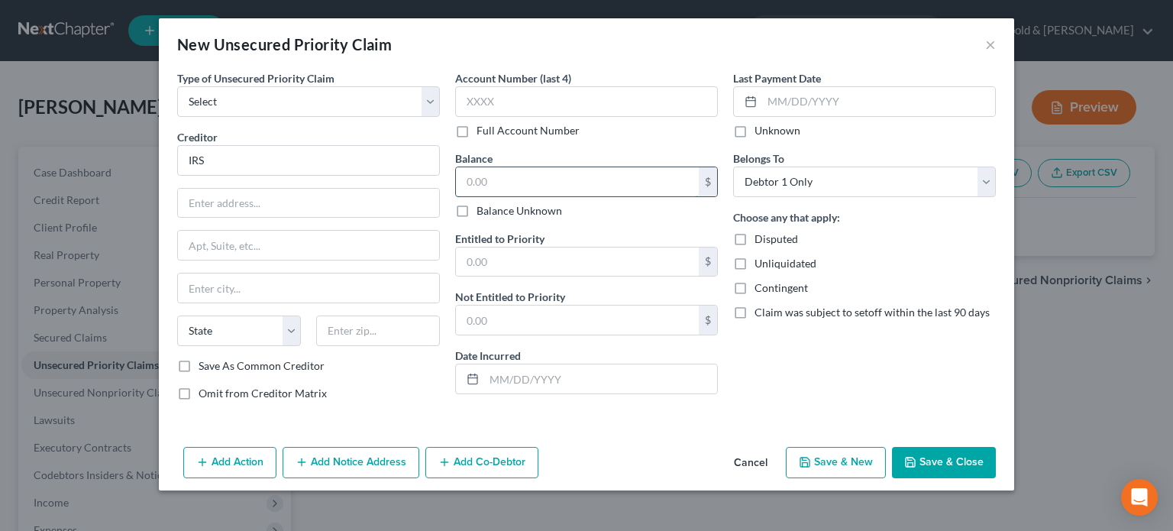
click at [485, 176] on input "text" at bounding box center [577, 181] width 243 height 29
type input "6,500"
click at [519, 325] on input "text" at bounding box center [577, 319] width 243 height 29
type input "6,500"
click at [937, 457] on button "Save & Close" at bounding box center [944, 463] width 104 height 32
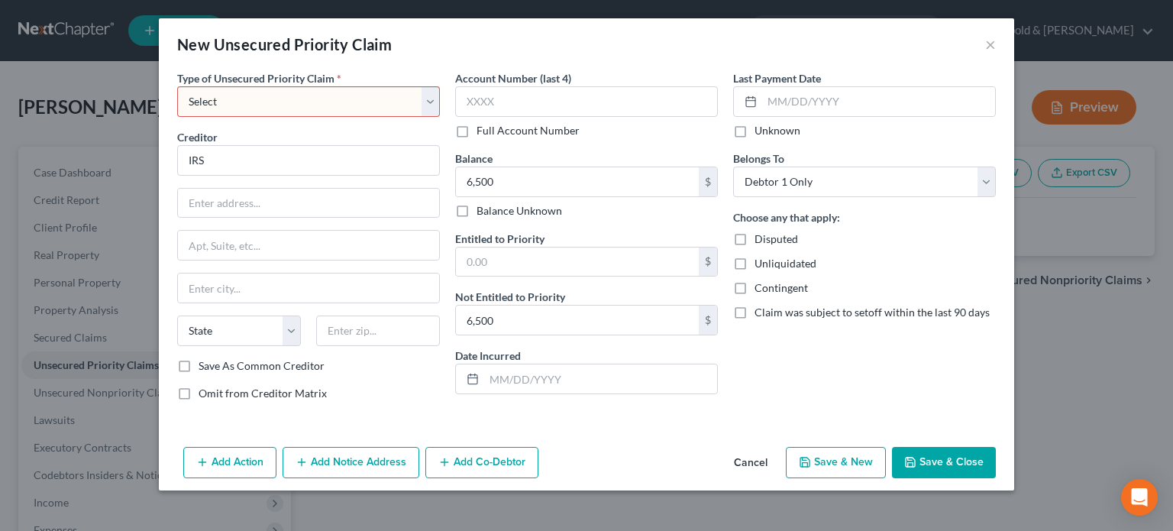
click at [420, 111] on select "Select Taxes & Other Government Units Domestic Support Obligations Extensions o…" at bounding box center [308, 101] width 263 height 31
select select "0"
click at [177, 86] on select "Select Taxes & Other Government Units Domestic Support Obligations Extensions o…" at bounding box center [308, 101] width 263 height 31
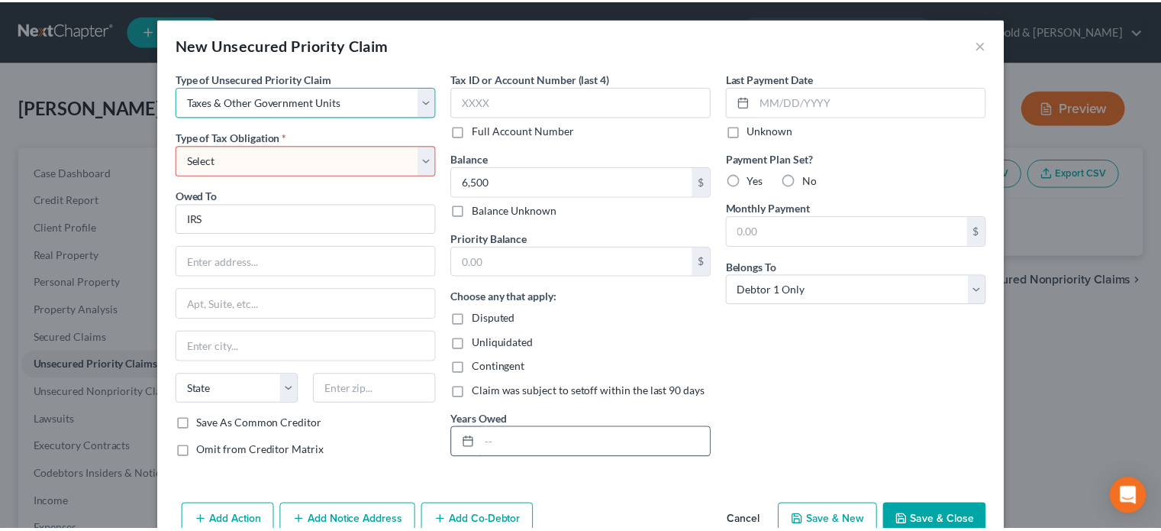
scroll to position [34, 0]
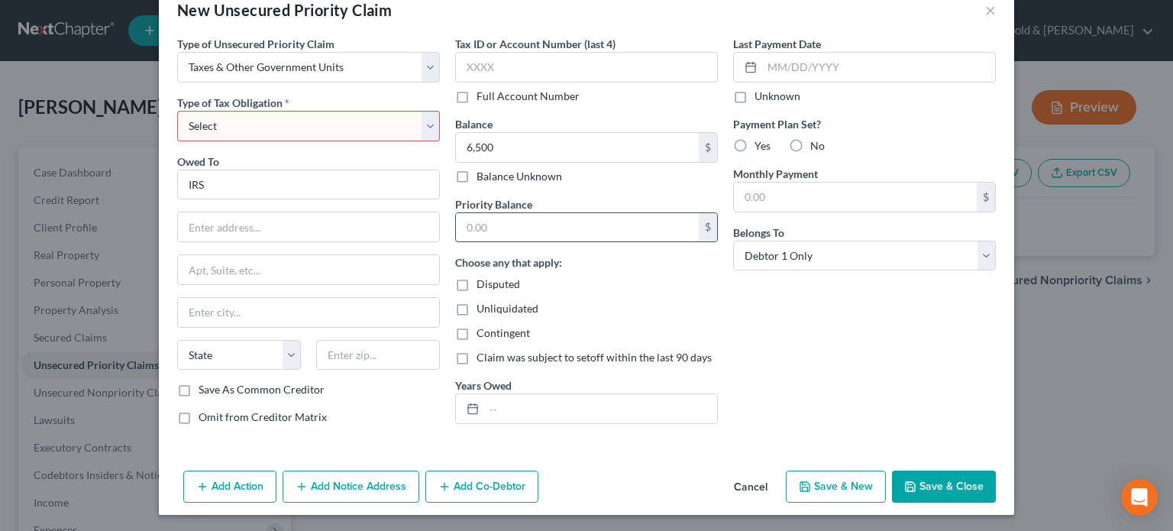
drag, startPoint x: 950, startPoint y: 489, endPoint x: 460, endPoint y: 213, distance: 561.6
click at [482, 273] on div "New Unsecured Priority Claim × Type of Unsecured Priority Claim * Select Taxes …" at bounding box center [586, 249] width 855 height 531
click at [426, 121] on select "Select Federal City State Franchise Tax Board Other" at bounding box center [308, 126] width 263 height 31
select select "0"
click at [177, 111] on select "Select Federal City State Franchise Tax Board Other" at bounding box center [308, 126] width 263 height 31
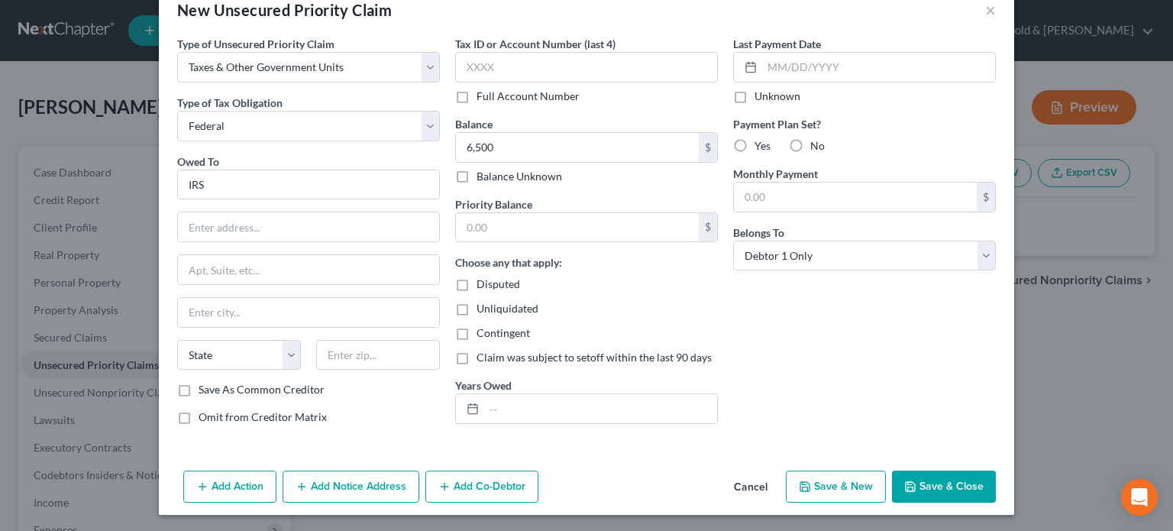
click at [947, 492] on button "Save & Close" at bounding box center [944, 486] width 104 height 32
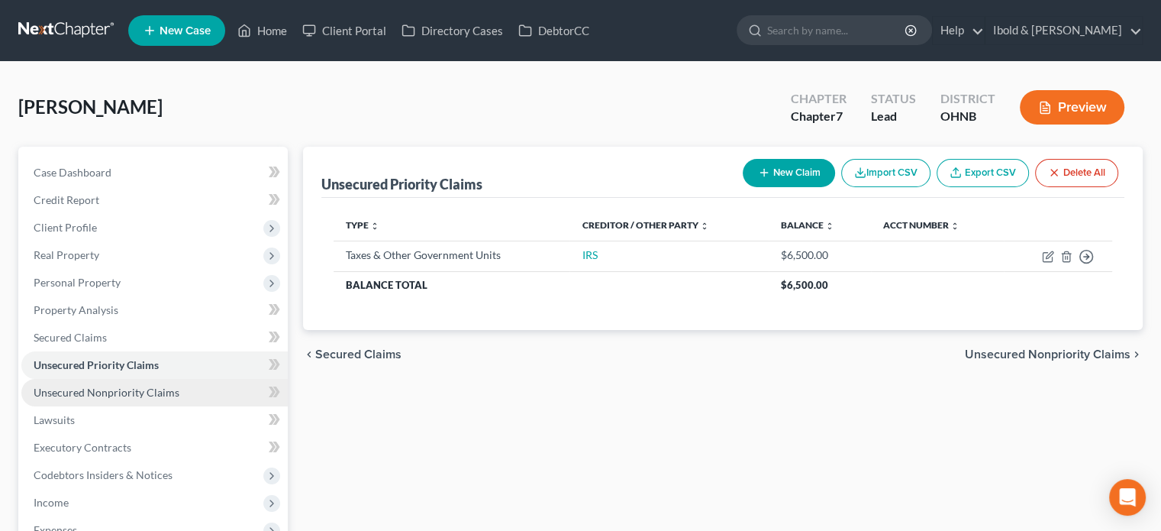
click at [109, 396] on span "Unsecured Nonpriority Claims" at bounding box center [107, 392] width 146 height 13
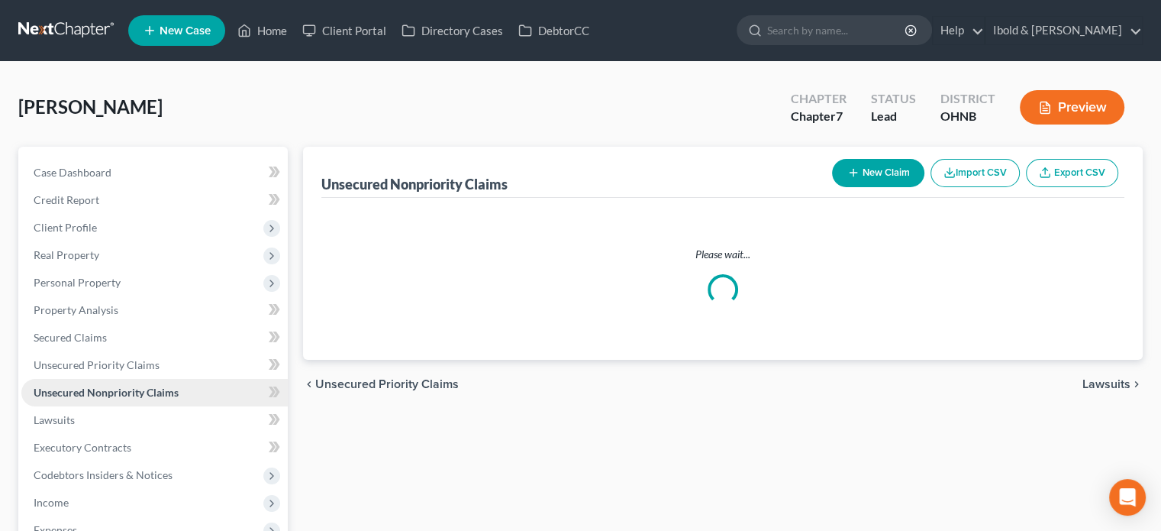
click at [109, 396] on span "Unsecured Nonpriority Claims" at bounding box center [106, 392] width 145 height 13
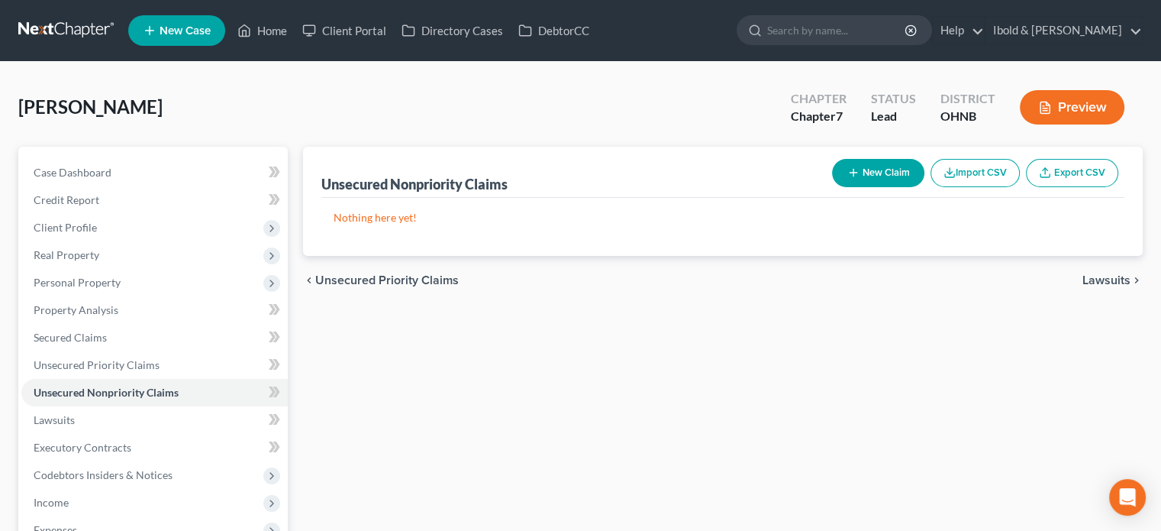
click at [869, 178] on button "New Claim" at bounding box center [878, 173] width 92 height 28
select select "0"
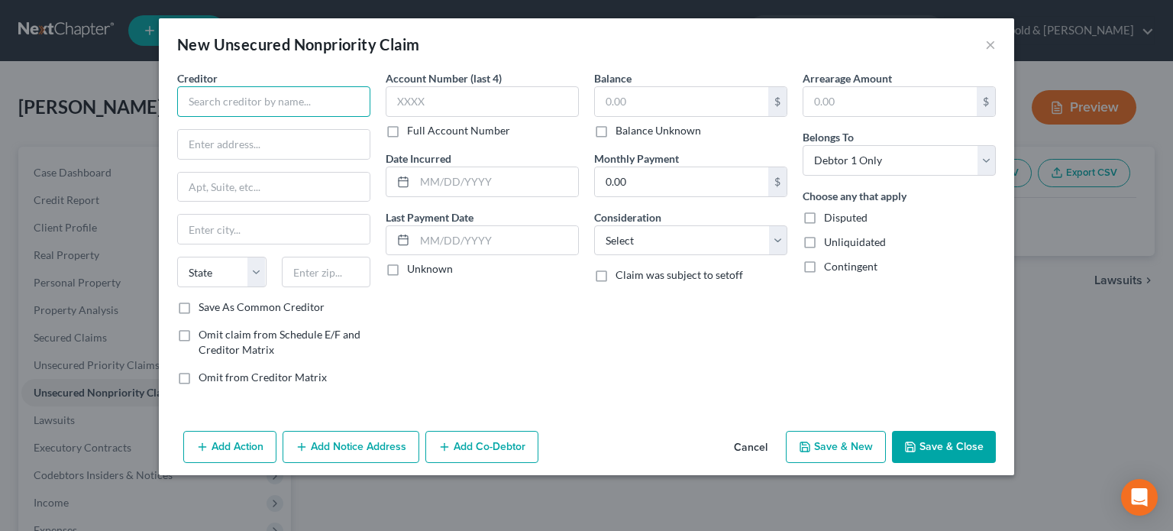
click at [272, 109] on input "text" at bounding box center [273, 101] width 193 height 31
type input "Credit Cards"
click at [663, 109] on input "text" at bounding box center [681, 101] width 173 height 29
click at [947, 450] on button "Save & Close" at bounding box center [944, 447] width 104 height 32
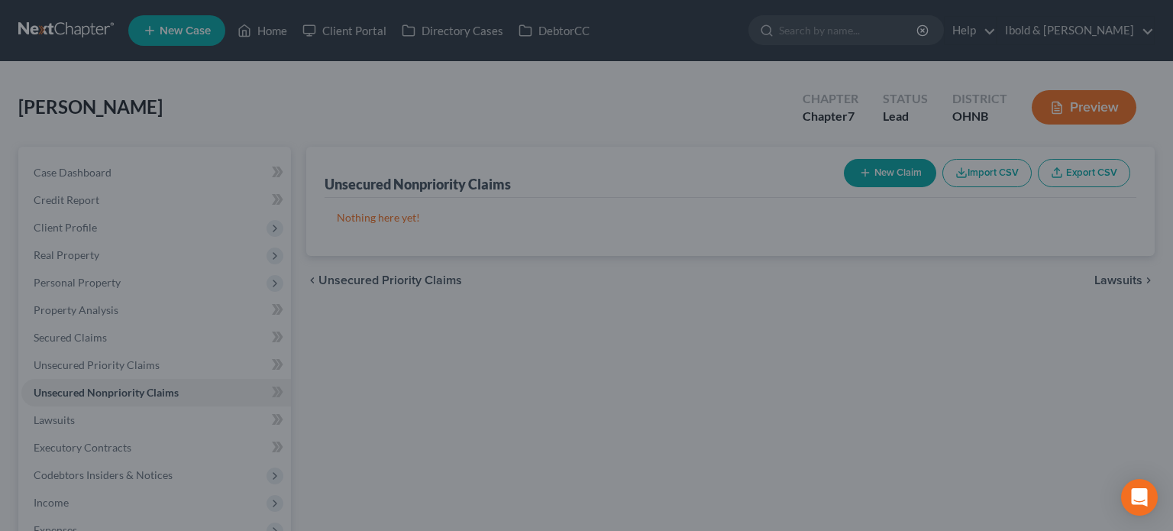
type input "32,000.00"
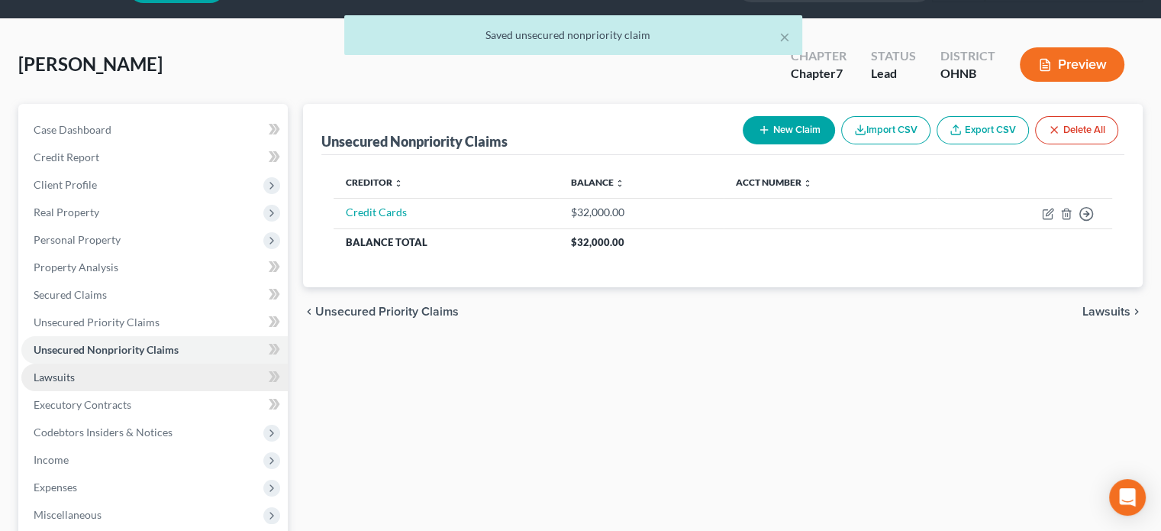
scroll to position [76, 0]
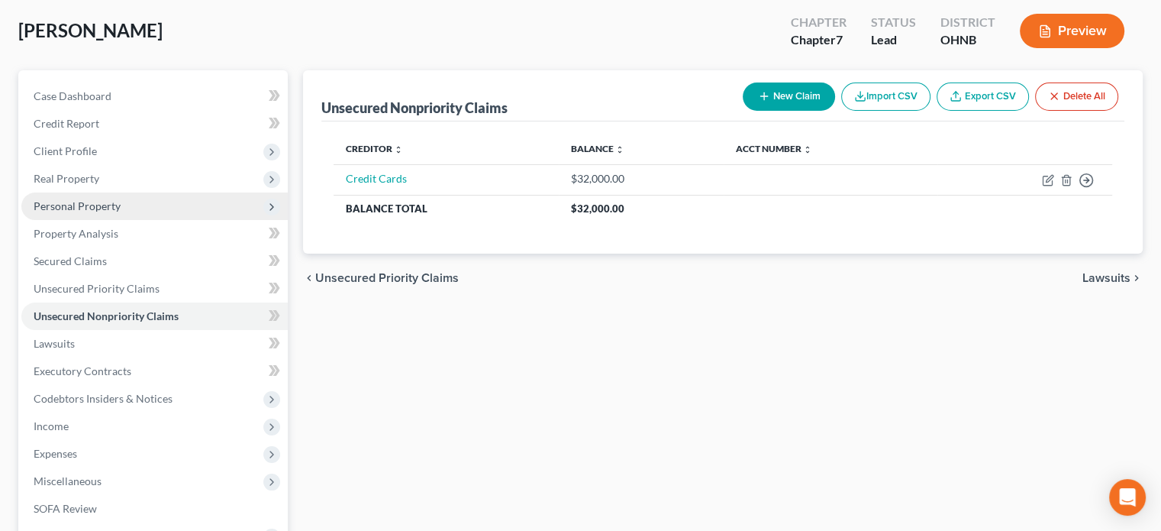
click at [76, 206] on span "Personal Property" at bounding box center [77, 205] width 87 height 13
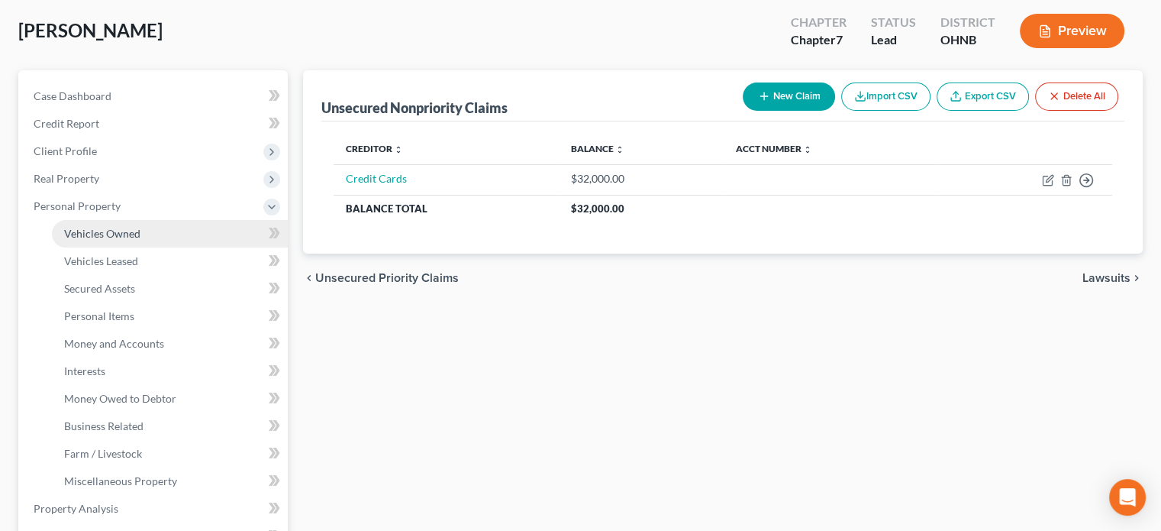
click at [98, 229] on span "Vehicles Owned" at bounding box center [102, 233] width 76 height 13
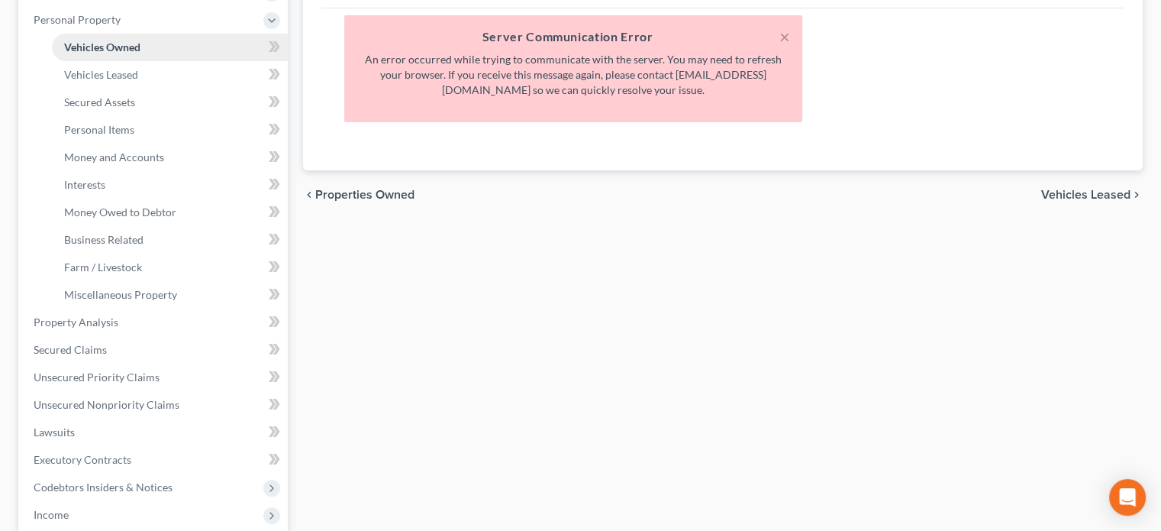
scroll to position [305, 0]
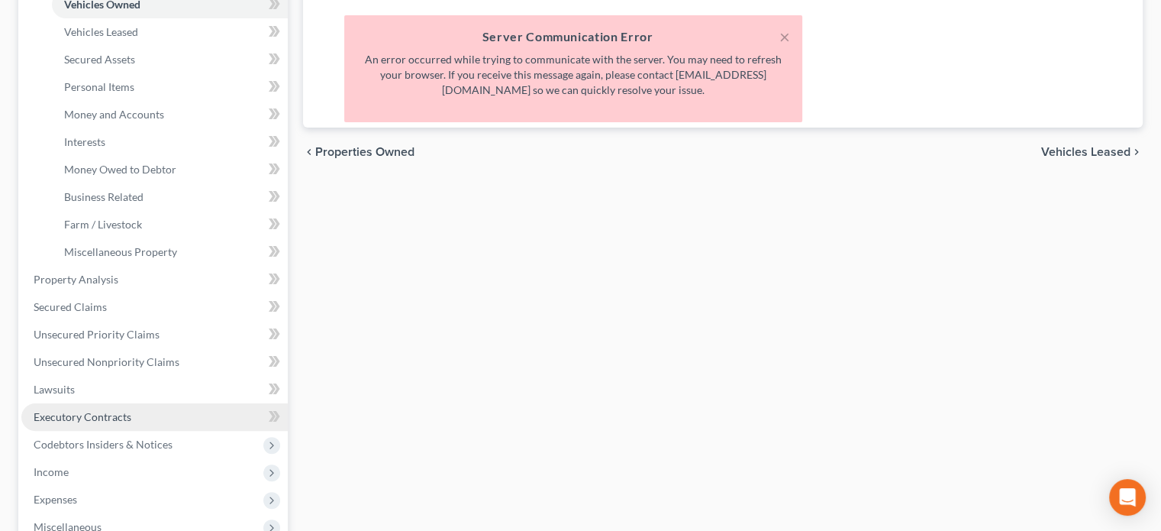
click at [64, 424] on link "Executory Contracts" at bounding box center [154, 416] width 266 height 27
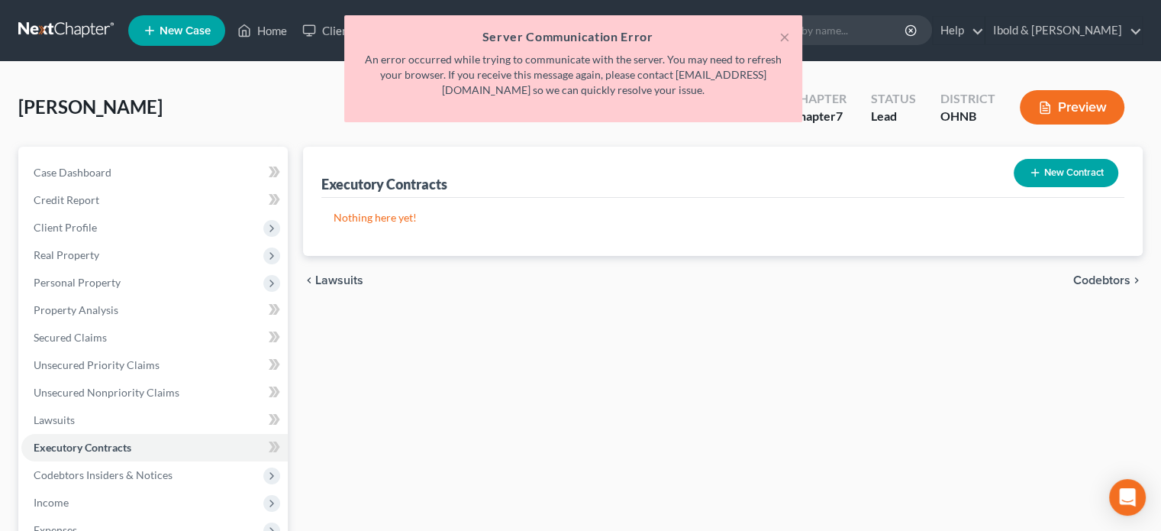
click at [1048, 179] on button "New Contract" at bounding box center [1066, 173] width 105 height 28
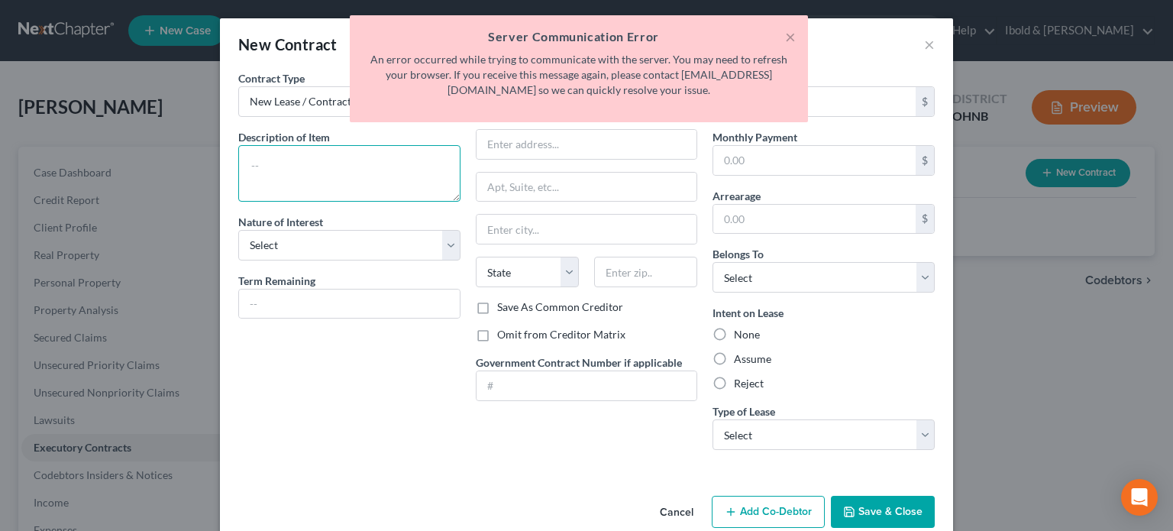
click at [311, 169] on textarea at bounding box center [349, 173] width 222 height 56
click at [311, 176] on textarea at bounding box center [349, 173] width 222 height 56
type textarea "Lot Rent"
click at [754, 157] on input "text" at bounding box center [814, 160] width 202 height 29
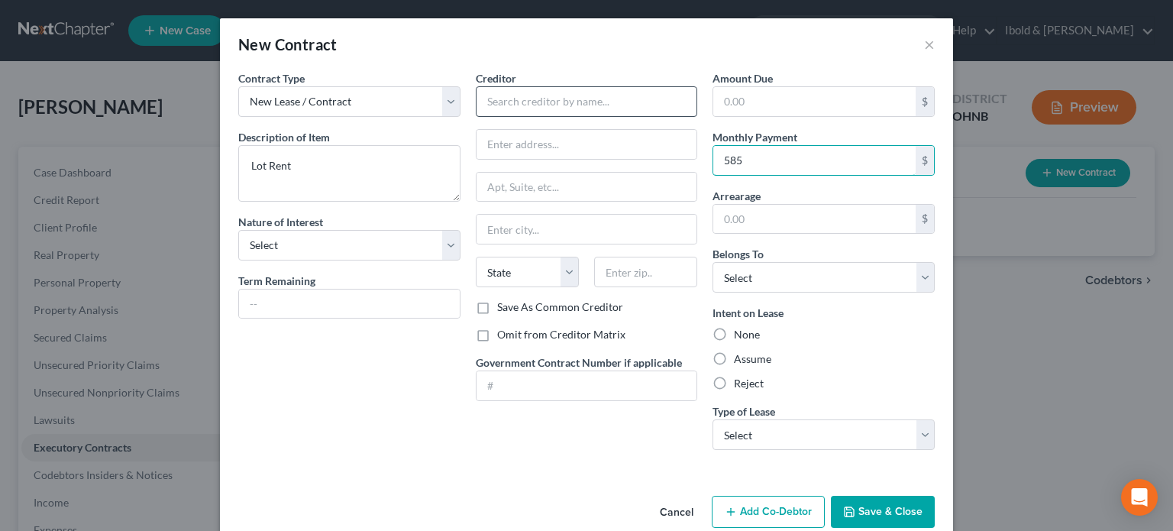
type input "585"
click at [515, 115] on input "text" at bounding box center [587, 101] width 222 height 31
type input "Leaders"
click at [889, 513] on button "Save & Close" at bounding box center [883, 511] width 104 height 32
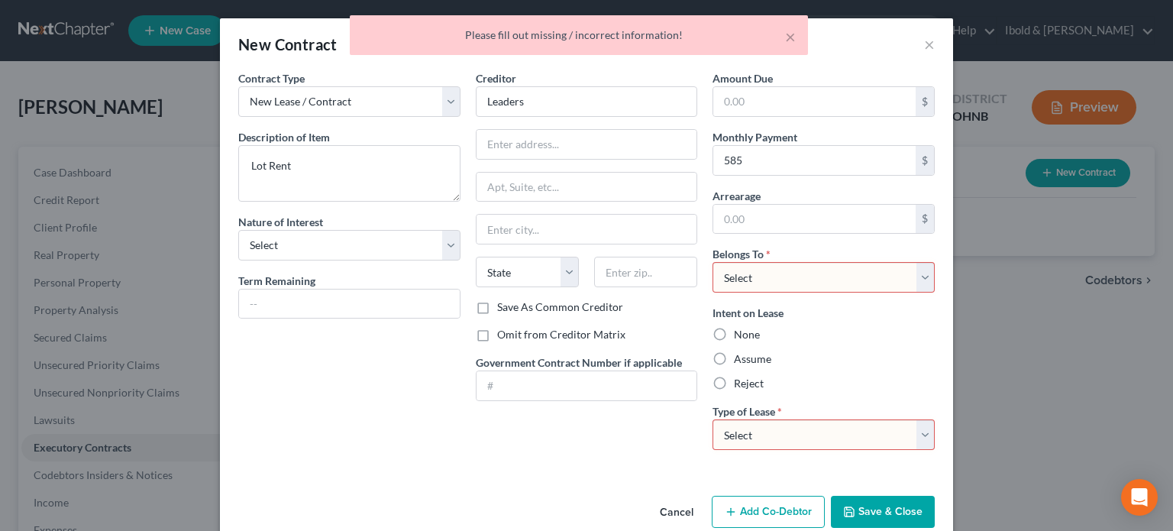
click at [919, 440] on select "Select Real Estate Car Other" at bounding box center [823, 434] width 222 height 31
select select "2"
click at [712, 419] on select "Select Real Estate Car Other" at bounding box center [823, 434] width 222 height 31
click at [925, 276] on select "Select Debtor 1 Only Debtor 2 Only Debtor 1 And Debtor 2 Only At Least One Of T…" at bounding box center [823, 277] width 222 height 31
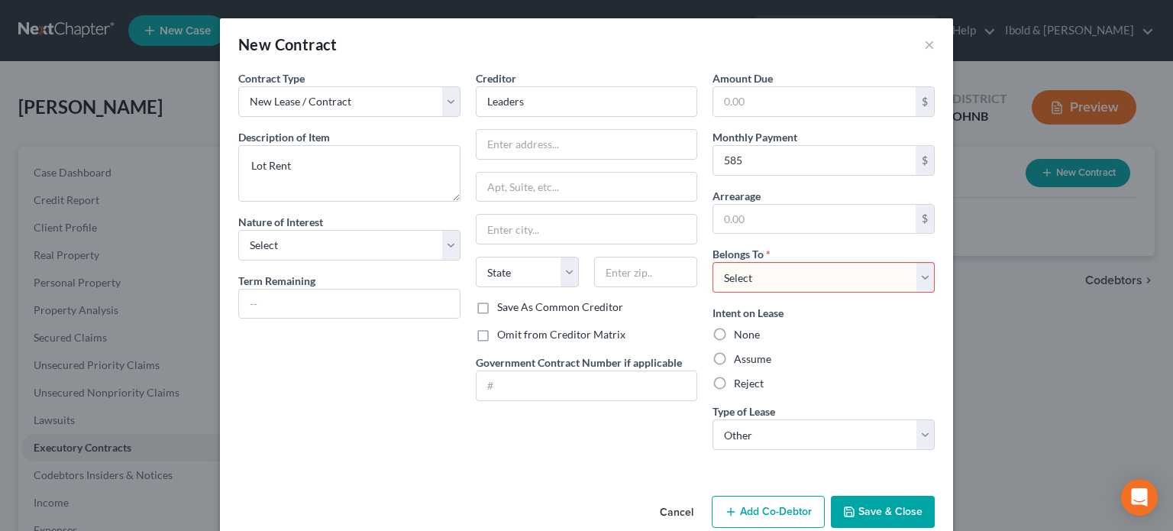
select select "0"
click at [712, 262] on select "Select Debtor 1 Only Debtor 2 Only Debtor 1 And Debtor 2 Only At Least One Of T…" at bounding box center [823, 277] width 222 height 31
click at [869, 508] on button "Save & Close" at bounding box center [883, 511] width 104 height 32
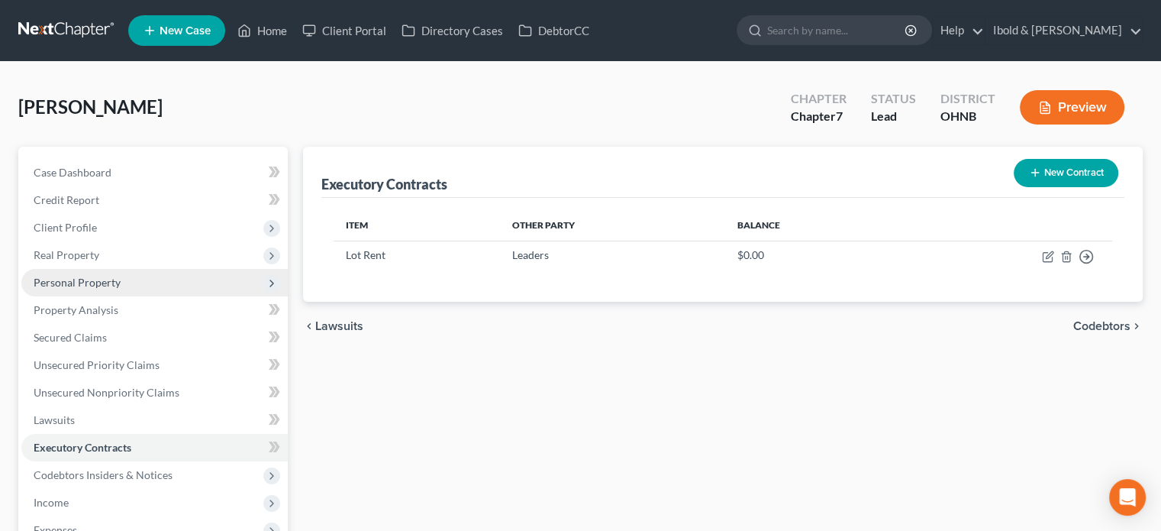
click at [89, 280] on span "Personal Property" at bounding box center [77, 282] width 87 height 13
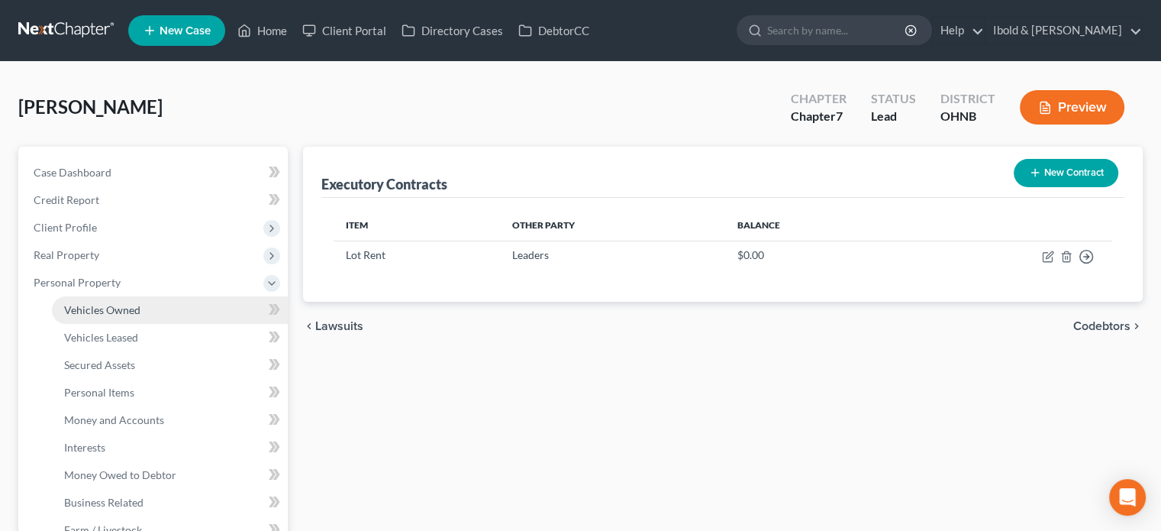
click at [119, 314] on span "Vehicles Owned" at bounding box center [102, 309] width 76 height 13
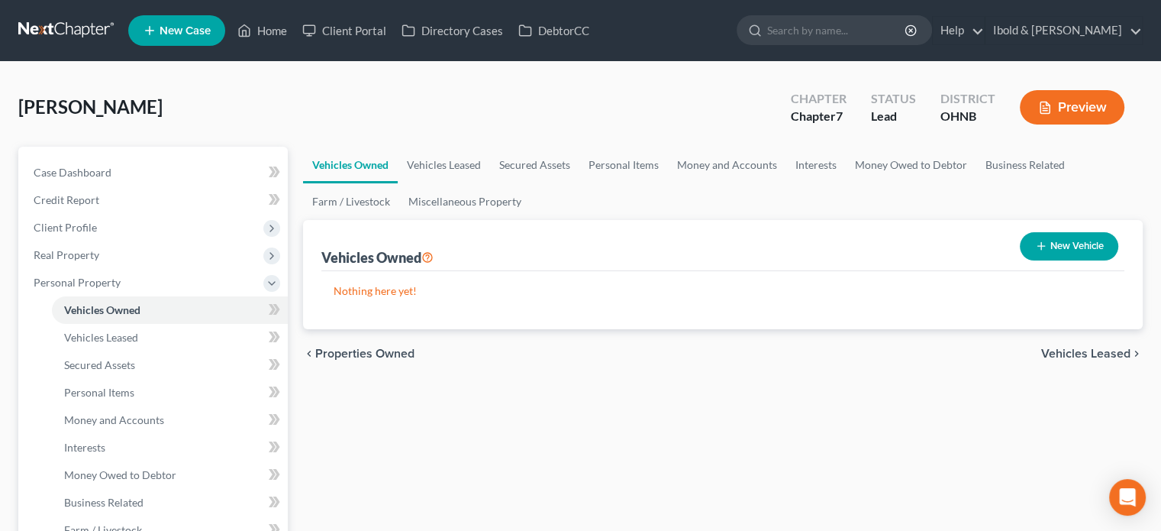
click at [1060, 246] on button "New Vehicle" at bounding box center [1069, 246] width 98 height 28
select select "0"
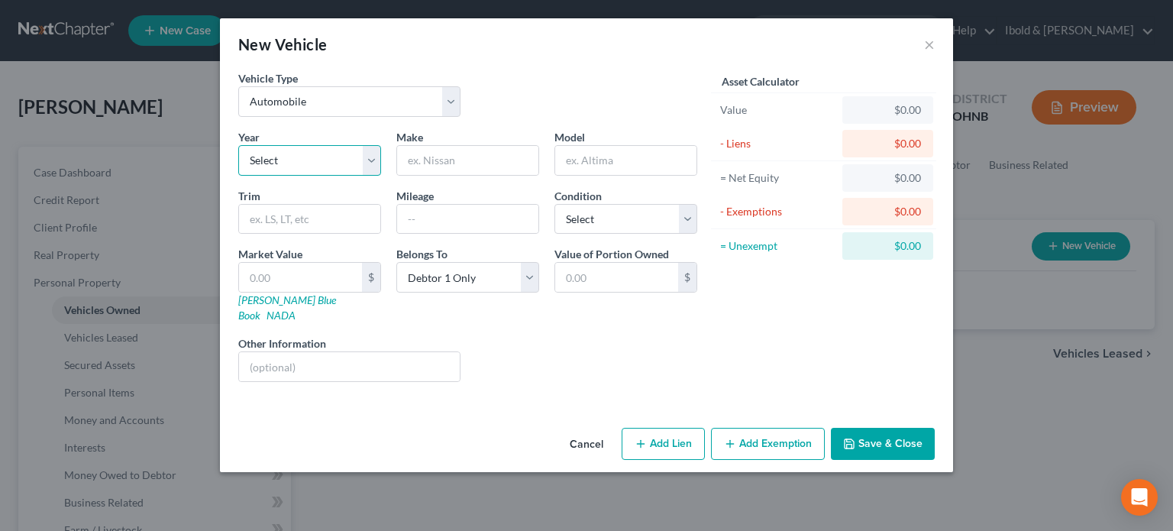
click at [373, 162] on select "Select 2026 2025 2024 2023 2022 2021 2020 2019 2018 2017 2016 2015 2014 2013 20…" at bounding box center [309, 160] width 143 height 31
select select "18"
click at [238, 145] on select "Select 2026 2025 2024 2023 2022 2021 2020 2019 2018 2017 2016 2015 2014 2013 20…" at bounding box center [309, 160] width 143 height 31
click at [625, 159] on input "text" at bounding box center [625, 160] width 141 height 29
click at [458, 164] on input "text" at bounding box center [467, 160] width 141 height 29
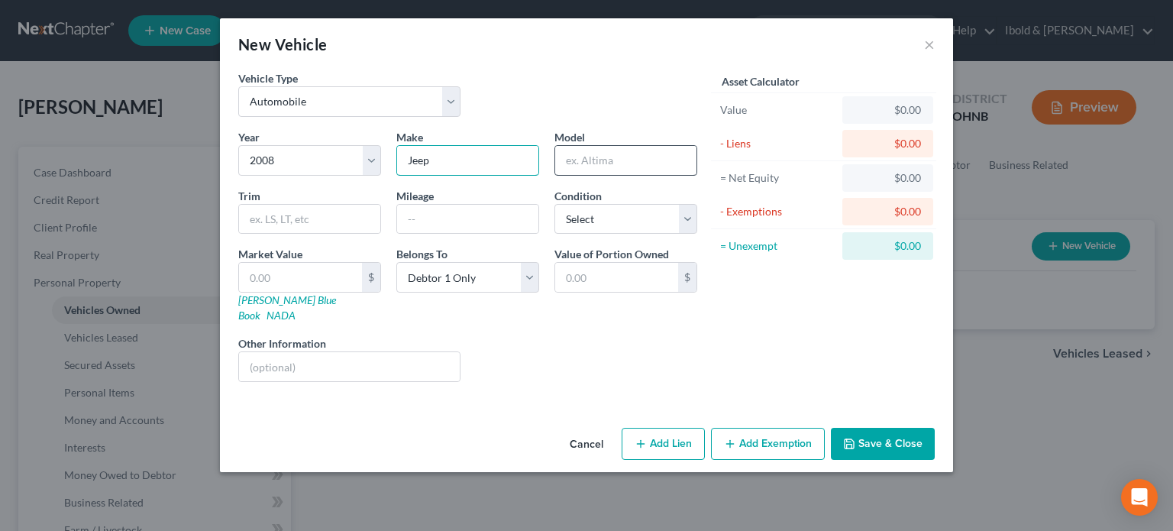
type input "Jeep"
click at [657, 162] on input "text" at bounding box center [625, 160] width 141 height 29
type input "Commander"
click at [684, 224] on select "Select Excellent Very Good Good Fair Poor" at bounding box center [625, 219] width 143 height 31
select select "4"
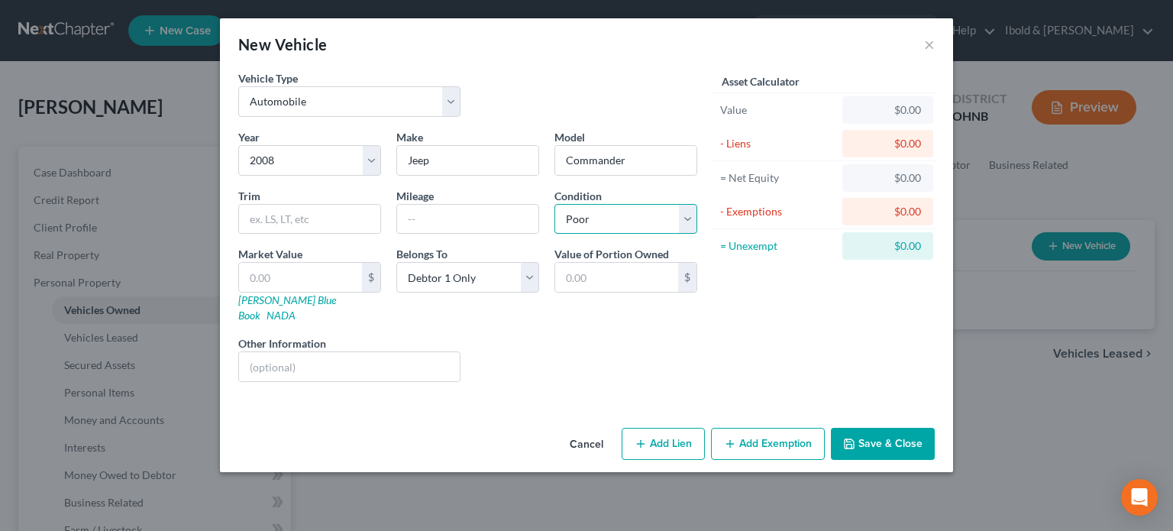
click at [554, 204] on select "Select Excellent Very Good Good Fair Poor" at bounding box center [625, 219] width 143 height 31
click at [602, 270] on input "text" at bounding box center [616, 277] width 123 height 29
type input "2,000"
click at [763, 429] on button "Add Exemption" at bounding box center [768, 444] width 114 height 32
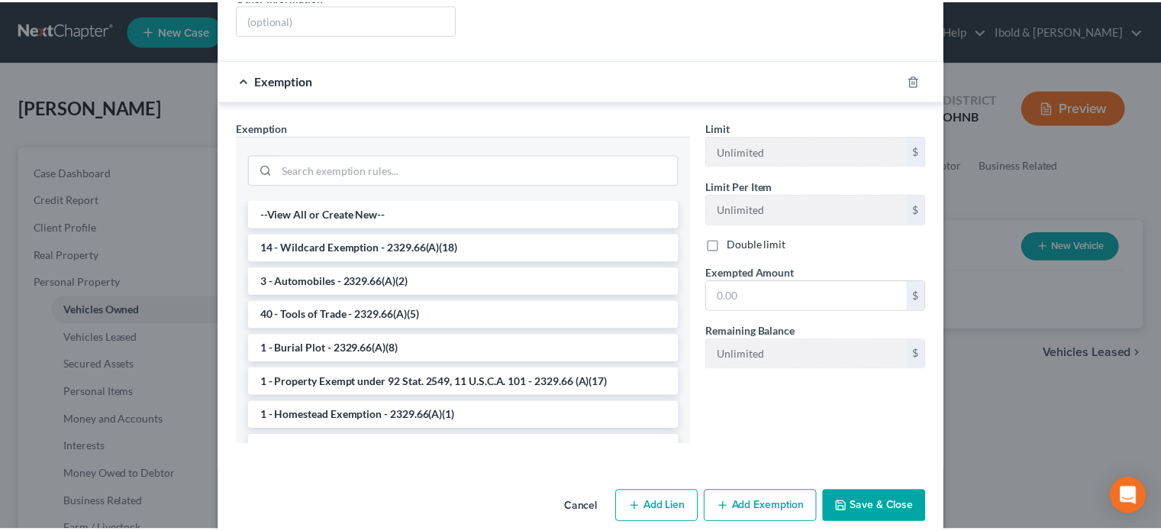
scroll to position [352, 0]
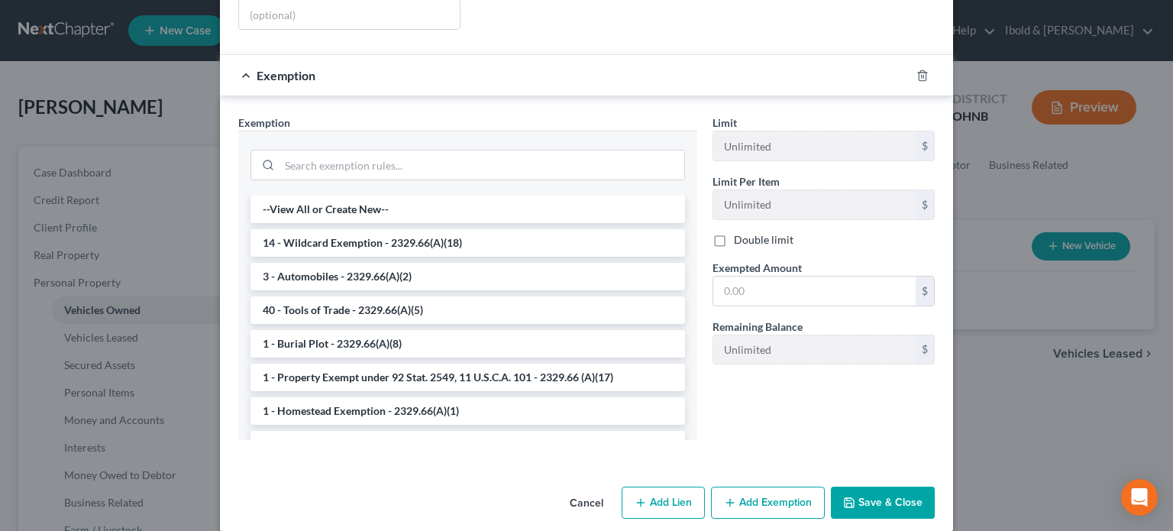
click at [874, 487] on button "Save & Close" at bounding box center [883, 502] width 104 height 32
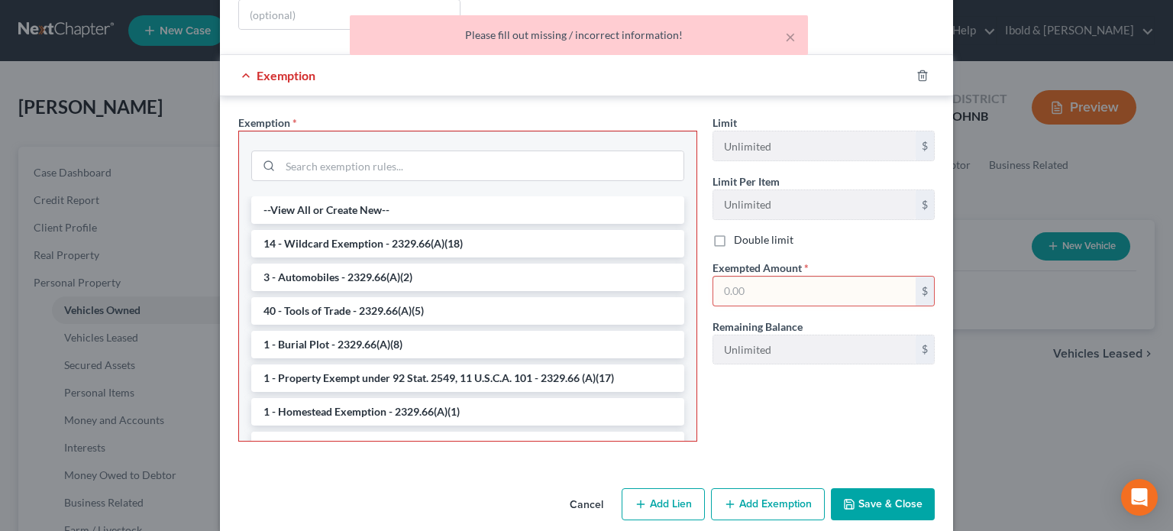
click at [585, 489] on button "Cancel" at bounding box center [586, 504] width 58 height 31
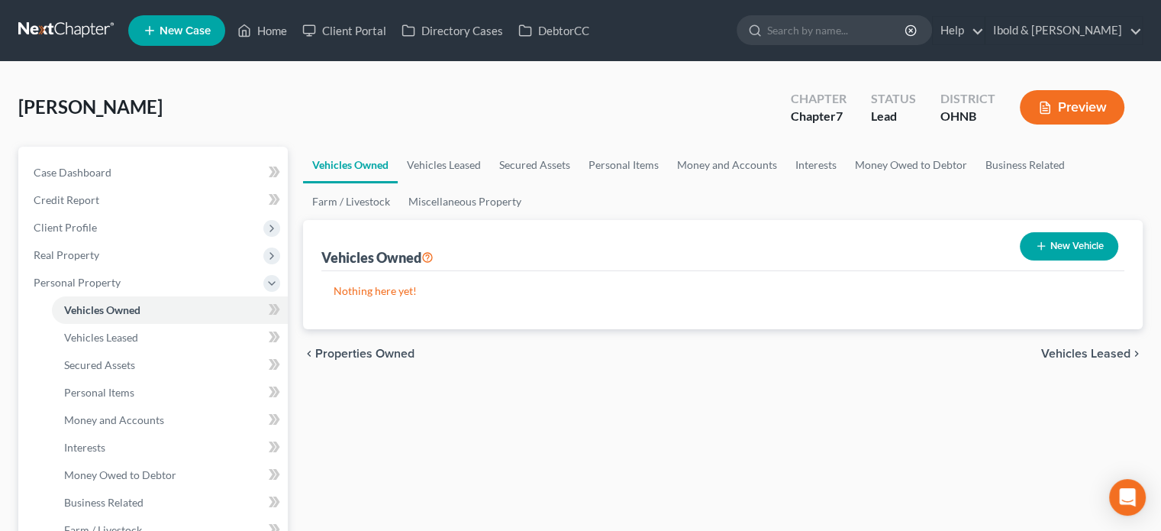
click at [1063, 235] on button "New Vehicle" at bounding box center [1069, 246] width 98 height 28
select select "0"
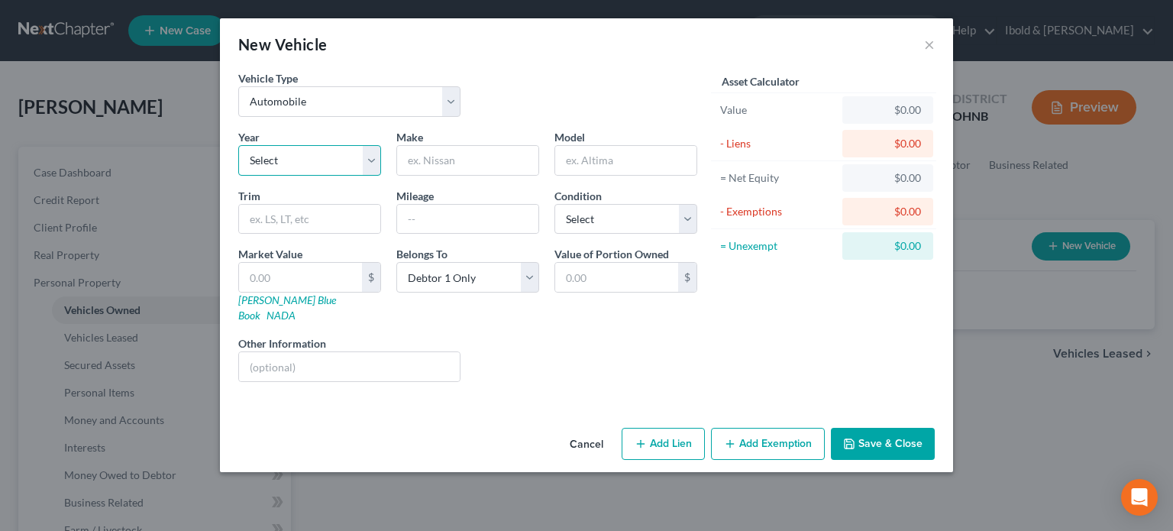
click at [276, 154] on select "Select 2026 2025 2024 2023 2022 2021 2020 2019 2018 2017 2016 2015 2014 2013 20…" at bounding box center [309, 160] width 143 height 31
select select "18"
click at [238, 145] on select "Select 2026 2025 2024 2023 2022 2021 2020 2019 2018 2017 2016 2015 2014 2013 20…" at bounding box center [309, 160] width 143 height 31
click at [424, 153] on input "text" at bounding box center [467, 160] width 141 height 29
type input "Jeep"
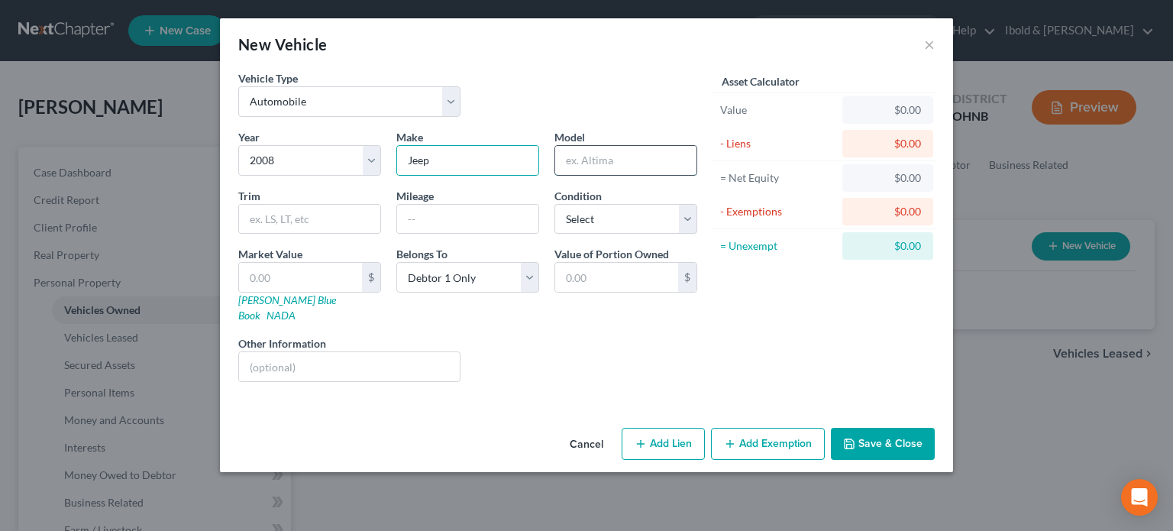
click at [641, 161] on input "text" at bounding box center [625, 160] width 141 height 29
type input "Commander"
click at [605, 283] on input "text" at bounding box center [616, 277] width 123 height 29
type input "2,000"
click at [864, 428] on button "Save & Close" at bounding box center [883, 444] width 104 height 32
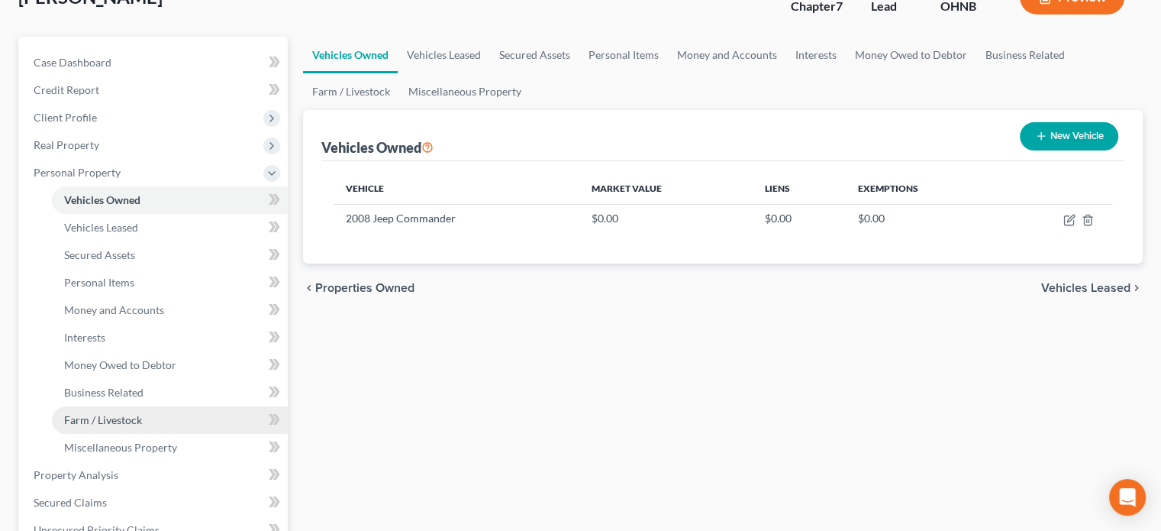
scroll to position [0, 0]
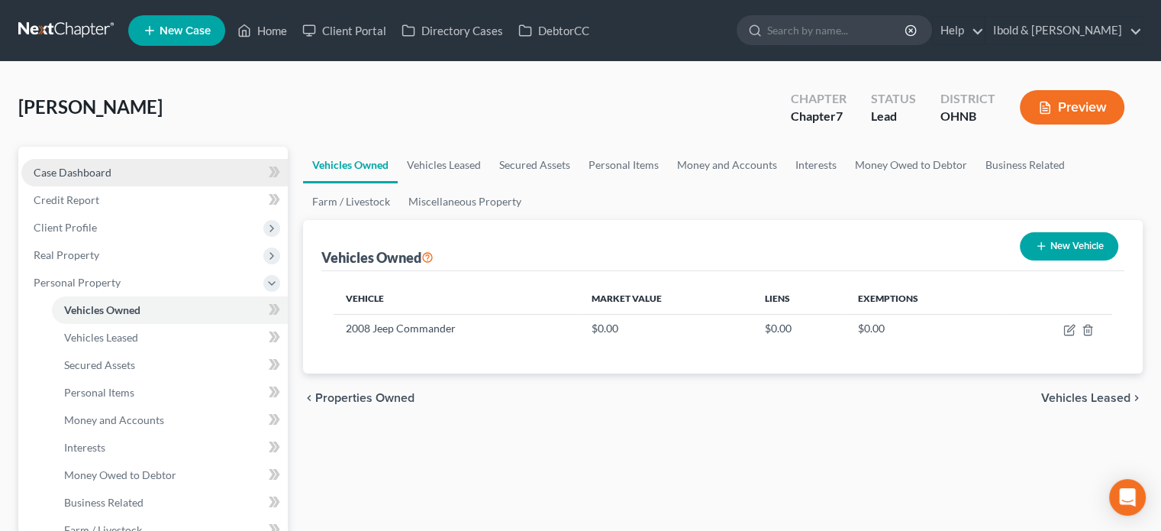
click at [70, 166] on span "Case Dashboard" at bounding box center [73, 172] width 78 height 13
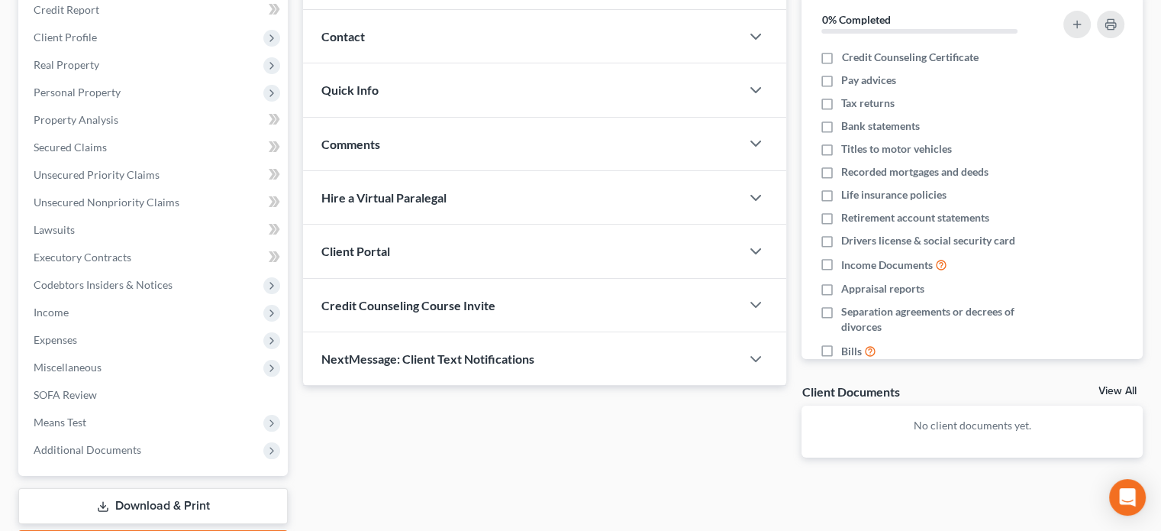
scroll to position [229, 0]
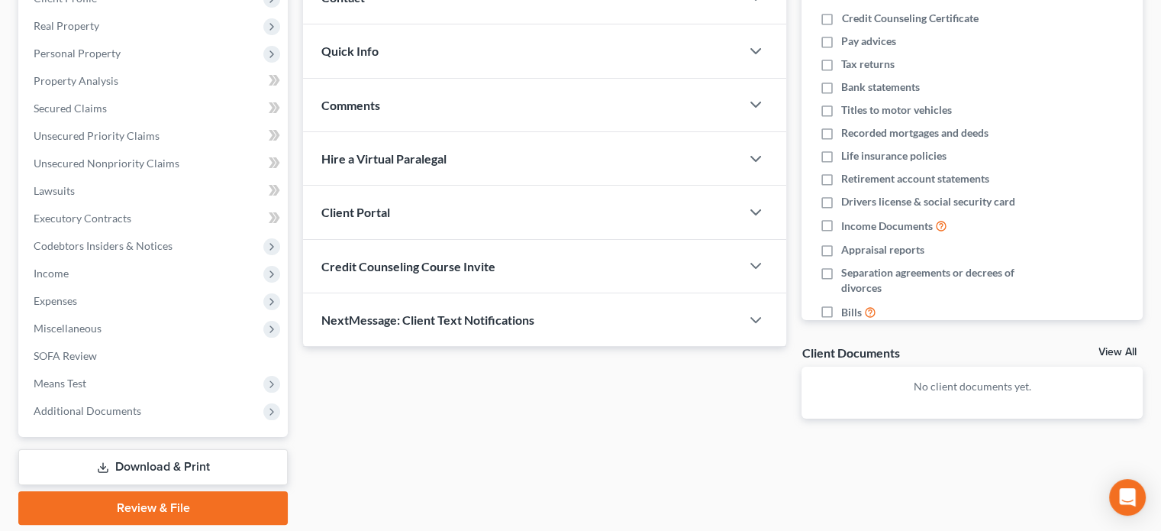
click at [397, 217] on div "Client Portal" at bounding box center [521, 212] width 437 height 53
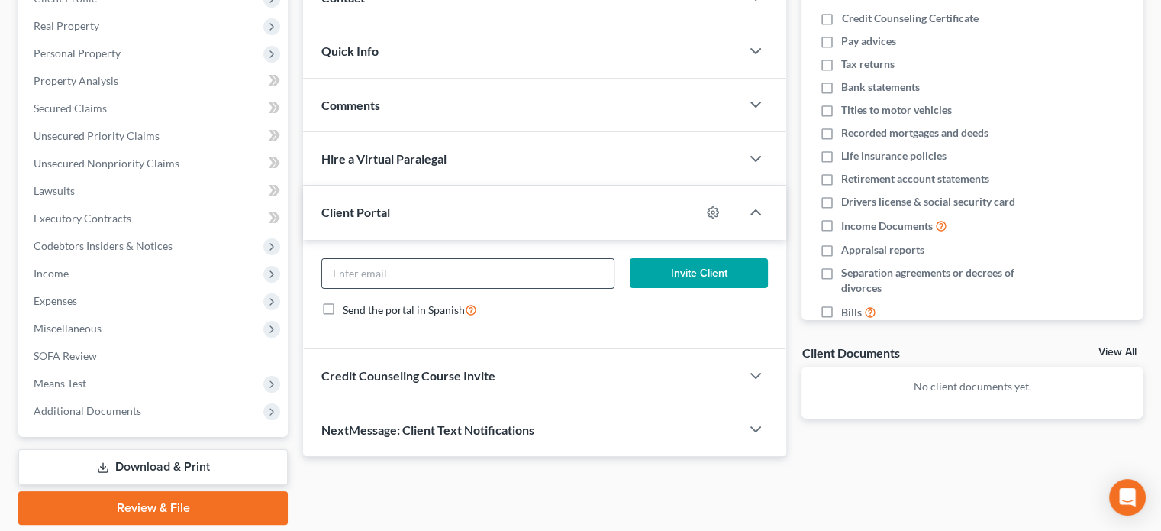
click at [495, 271] on input "email" at bounding box center [467, 273] width 291 height 29
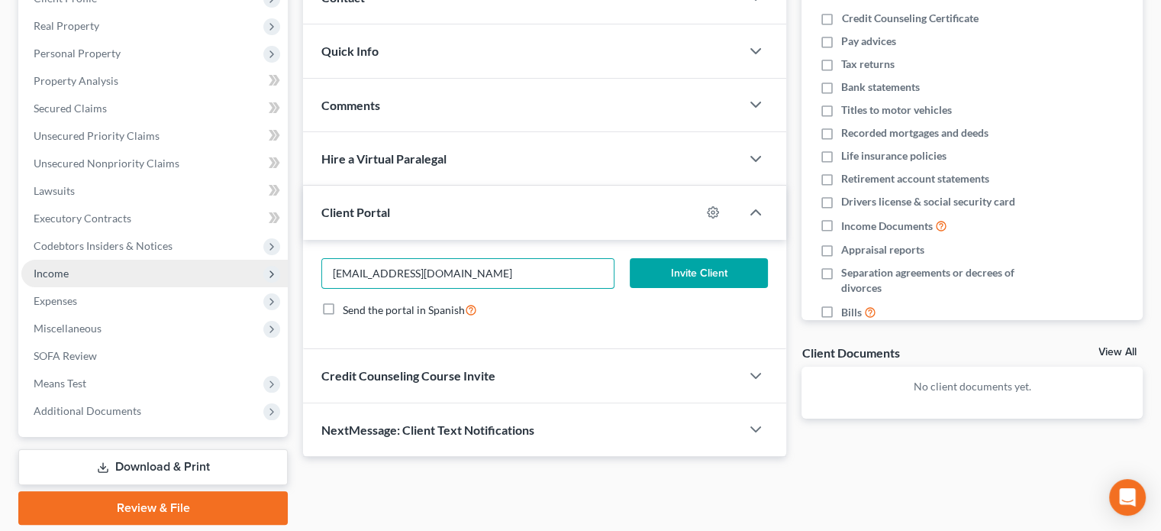
drag, startPoint x: 479, startPoint y: 269, endPoint x: 276, endPoint y: 269, distance: 203.1
click at [276, 269] on div "Petition Navigation Case Dashboard Payments Invoices Payments Payments Credit R…" at bounding box center [581, 221] width 1140 height 607
type input "[EMAIL_ADDRESS][DOMAIN_NAME]"
click at [705, 274] on button "Invite Client" at bounding box center [699, 273] width 139 height 31
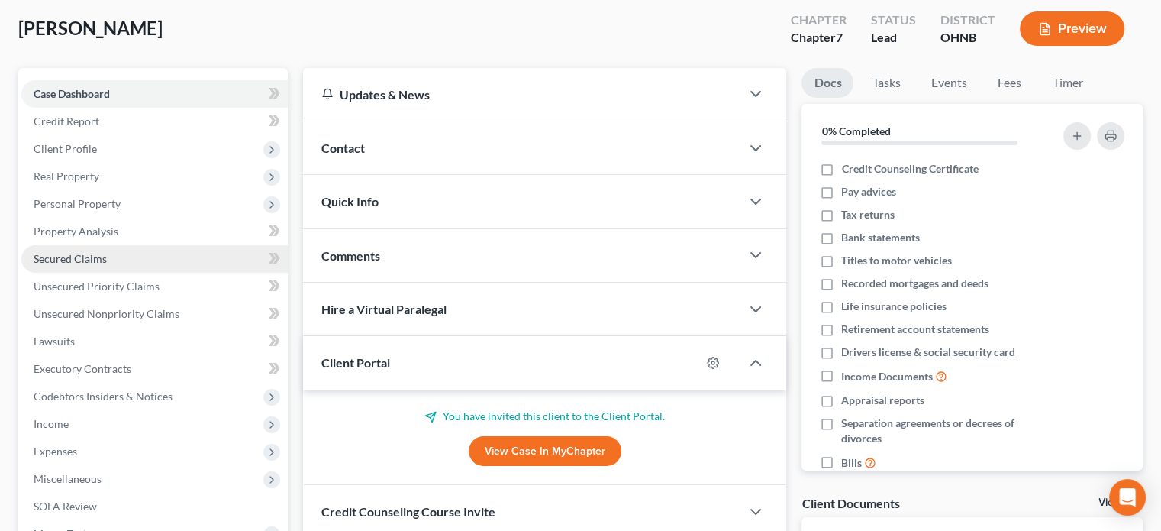
scroll to position [0, 0]
